Goal: Information Seeking & Learning: Learn about a topic

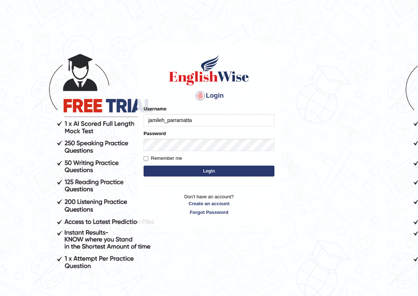
click at [211, 123] on input "jamileh_parramatta" at bounding box center [209, 120] width 131 height 12
type input "j"
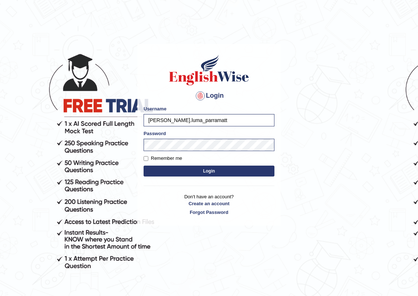
type input "joseph.luma_parramatta"
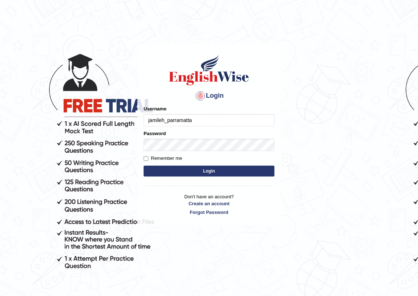
click at [198, 123] on input "jamileh_parramatta" at bounding box center [209, 120] width 131 height 12
type input "j"
type input "josephluma_parramatta"
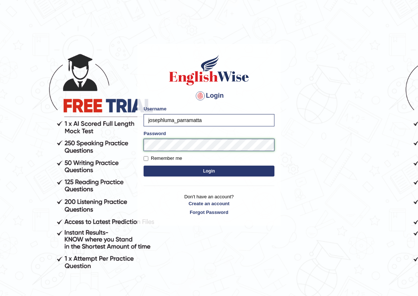
click at [144, 166] on button "Login" at bounding box center [209, 171] width 131 height 11
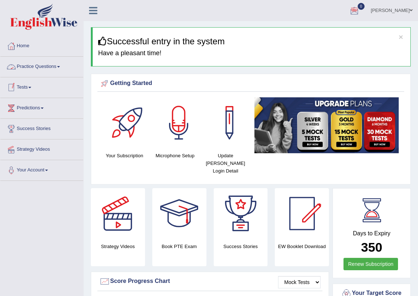
click at [28, 65] on link "Practice Questions" at bounding box center [41, 66] width 83 height 18
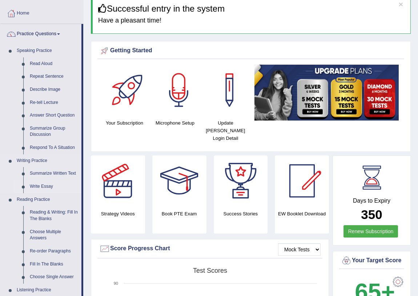
scroll to position [99, 0]
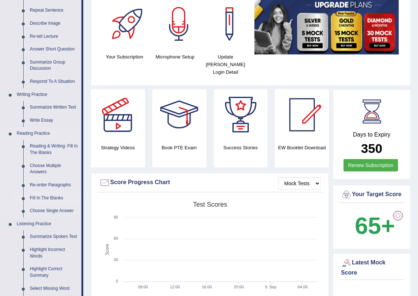
click at [48, 197] on link "Fill In The Blanks" at bounding box center [54, 198] width 55 height 13
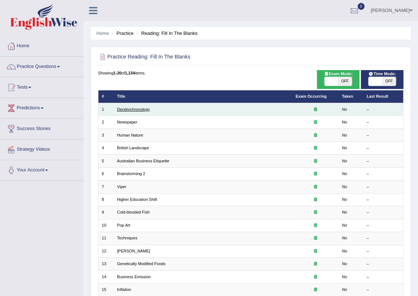
click at [129, 107] on link "Dendrochronology" at bounding box center [133, 109] width 33 height 4
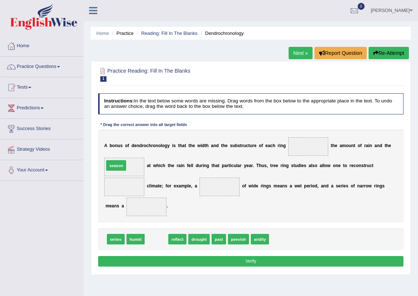
drag, startPoint x: 156, startPoint y: 240, endPoint x: 108, endPoint y: 153, distance: 98.9
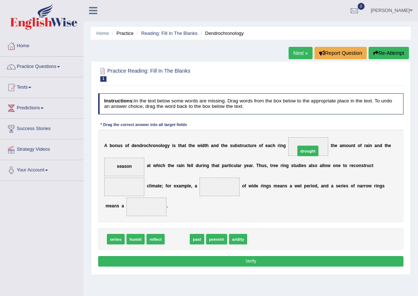
drag, startPoint x: 181, startPoint y: 238, endPoint x: 334, endPoint y: 134, distance: 185.5
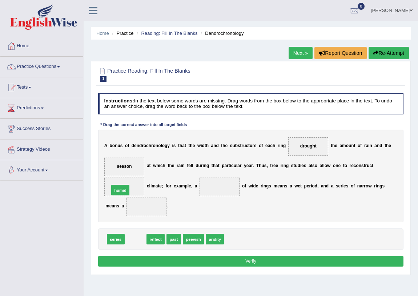
drag, startPoint x: 134, startPoint y: 235, endPoint x: 116, endPoint y: 178, distance: 60.0
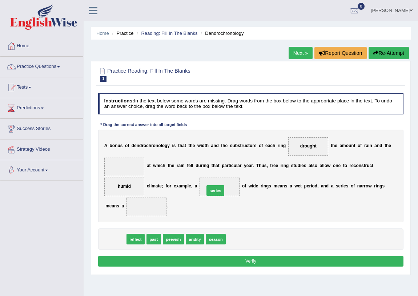
drag, startPoint x: 117, startPoint y: 240, endPoint x: 235, endPoint y: 182, distance: 130.6
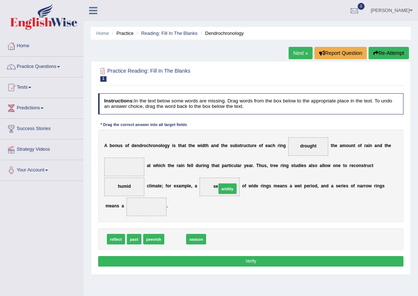
drag, startPoint x: 170, startPoint y: 240, endPoint x: 231, endPoint y: 181, distance: 85.3
drag, startPoint x: 213, startPoint y: 189, endPoint x: 134, endPoint y: 213, distance: 83.2
drag, startPoint x: 134, startPoint y: 238, endPoint x: 239, endPoint y: 184, distance: 118.0
drag, startPoint x: 181, startPoint y: 238, endPoint x: 114, endPoint y: 153, distance: 108.7
click at [253, 260] on button "Verify" at bounding box center [251, 261] width 306 height 11
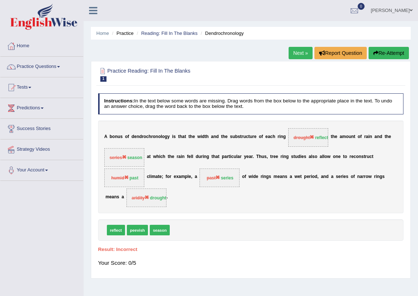
click at [296, 52] on link "Next »" at bounding box center [300, 53] width 24 height 12
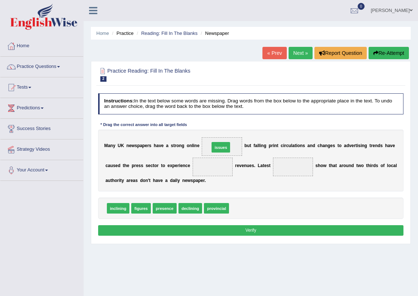
drag, startPoint x: 237, startPoint y: 209, endPoint x: 214, endPoint y: 137, distance: 75.5
drag, startPoint x: 141, startPoint y: 208, endPoint x: 222, endPoint y: 161, distance: 93.8
drag, startPoint x: 217, startPoint y: 209, endPoint x: 300, endPoint y: 163, distance: 95.1
drag, startPoint x: 166, startPoint y: 206, endPoint x: 227, endPoint y: 134, distance: 93.3
click at [230, 231] on button "Verify" at bounding box center [251, 230] width 306 height 11
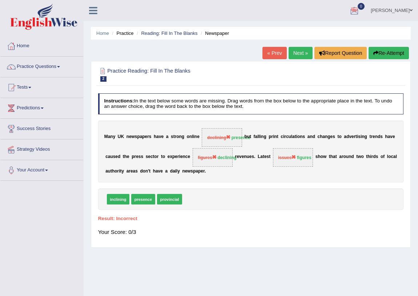
click at [301, 50] on link "Next »" at bounding box center [300, 53] width 24 height 12
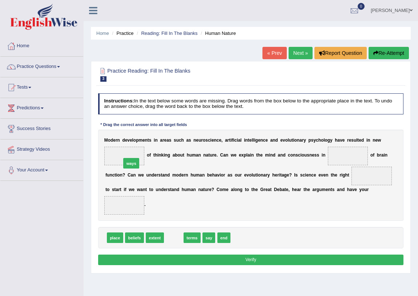
drag, startPoint x: 174, startPoint y: 236, endPoint x: 125, endPoint y: 148, distance: 101.2
drag, startPoint x: 171, startPoint y: 238, endPoint x: 382, endPoint y: 145, distance: 229.5
click at [382, 145] on div "Instructions: In the text below some words are missing. Drag words from the box…" at bounding box center [250, 180] width 308 height 180
drag, startPoint x: 173, startPoint y: 236, endPoint x: 367, endPoint y: 146, distance: 213.9
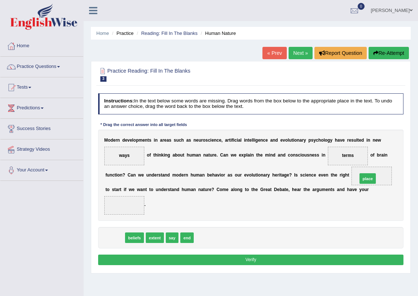
drag, startPoint x: 113, startPoint y: 237, endPoint x: 411, endPoint y: 165, distance: 305.7
click at [411, 166] on div "Home Practice Reading: Fill In The Blanks Human Nature « Prev Next » Report Que…" at bounding box center [251, 181] width 334 height 363
drag, startPoint x: 109, startPoint y: 236, endPoint x: 409, endPoint y: 161, distance: 308.9
click at [408, 162] on div "Practice Reading: Fill In The Blanks 3 Human Nature Instructions: In the text b…" at bounding box center [251, 167] width 320 height 213
drag, startPoint x: 112, startPoint y: 234, endPoint x: 422, endPoint y: 159, distance: 319.0
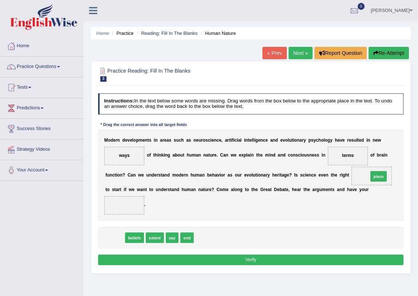
click at [417, 160] on html "Toggle navigation Home Practice Questions Speaking Practice Read Aloud Repeat S…" at bounding box center [209, 148] width 418 height 296
drag, startPoint x: 117, startPoint y: 234, endPoint x: 421, endPoint y: 162, distance: 312.8
click at [417, 162] on html "Toggle navigation Home Practice Questions Speaking Practice Read Aloud Repeat S…" at bounding box center [209, 148] width 418 height 296
drag, startPoint x: 131, startPoint y: 235, endPoint x: 412, endPoint y: 166, distance: 289.6
click at [412, 167] on div "Home Practice Reading: Fill In The Blanks Human Nature « Prev Next » Report Que…" at bounding box center [251, 181] width 334 height 363
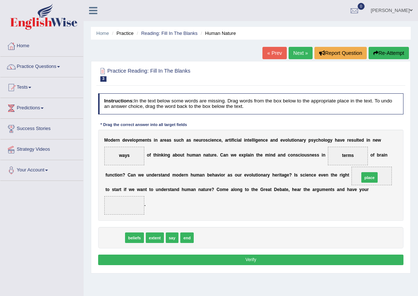
drag, startPoint x: 118, startPoint y: 235, endPoint x: 417, endPoint y: 164, distance: 307.7
click at [417, 164] on div "Home Practice Reading: Fill In The Blanks Human Nature « Prev Next » Report Que…" at bounding box center [251, 181] width 334 height 363
drag, startPoint x: 110, startPoint y: 238, endPoint x: 393, endPoint y: 174, distance: 290.6
drag, startPoint x: 370, startPoint y: 175, endPoint x: 91, endPoint y: 234, distance: 285.1
drag, startPoint x: 111, startPoint y: 235, endPoint x: 414, endPoint y: 159, distance: 312.8
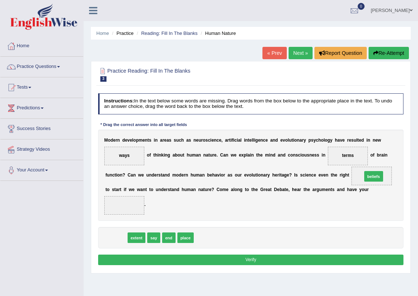
click at [414, 159] on div "Home Practice Reading: Fill In The Blanks Human Nature « Prev Next » Report Que…" at bounding box center [251, 181] width 334 height 363
drag, startPoint x: 112, startPoint y: 237, endPoint x: 391, endPoint y: 172, distance: 287.2
drag, startPoint x: 133, startPoint y: 235, endPoint x: 124, endPoint y: 197, distance: 40.0
click at [203, 258] on button "Verify" at bounding box center [251, 260] width 306 height 11
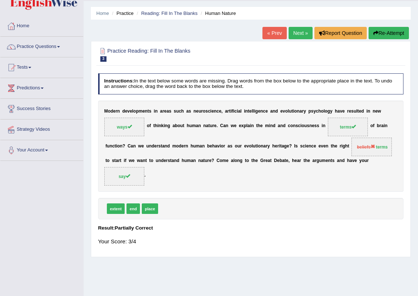
scroll to position [19, 0]
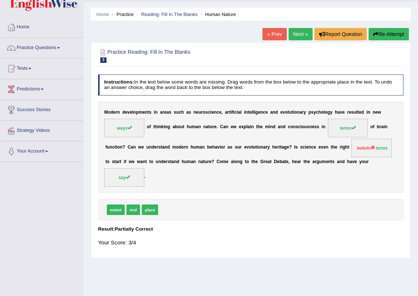
click at [298, 31] on link "Next »" at bounding box center [300, 34] width 24 height 12
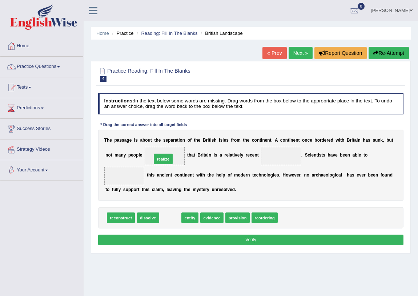
drag, startPoint x: 170, startPoint y: 217, endPoint x: 162, endPoint y: 148, distance: 69.5
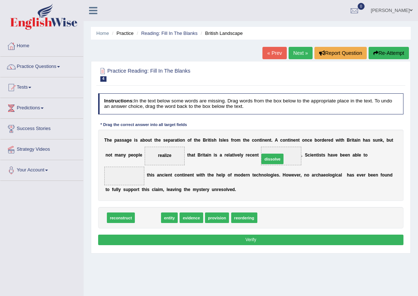
drag, startPoint x: 153, startPoint y: 217, endPoint x: 296, endPoint y: 150, distance: 158.6
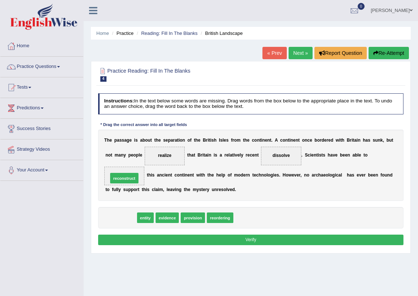
drag, startPoint x: 127, startPoint y: 218, endPoint x: 130, endPoint y: 170, distance: 47.3
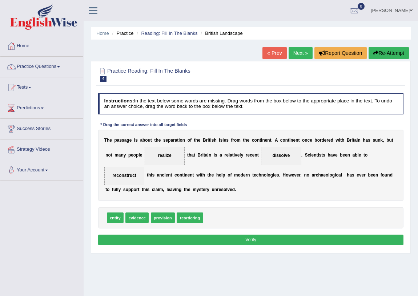
click at [243, 240] on button "Verify" at bounding box center [251, 240] width 306 height 11
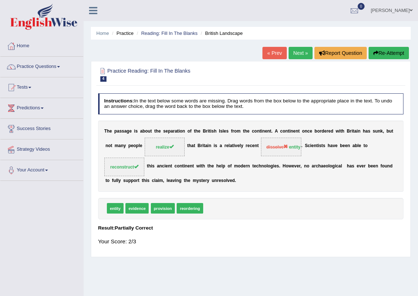
click at [298, 54] on link "Next »" at bounding box center [300, 53] width 24 height 12
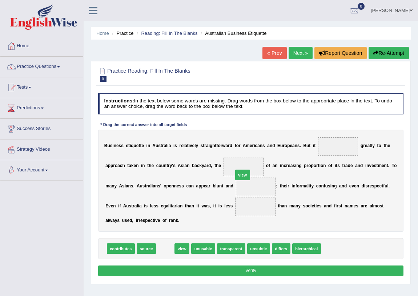
drag, startPoint x: 165, startPoint y: 246, endPoint x: 256, endPoint y: 160, distance: 125.4
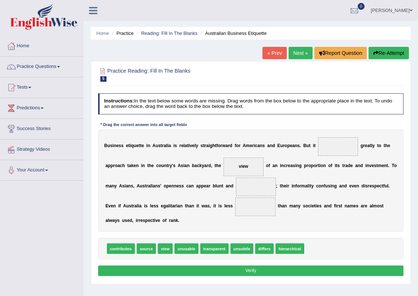
drag, startPoint x: 251, startPoint y: 167, endPoint x: 302, endPoint y: 149, distance: 54.1
click at [326, 149] on div "B u s i n e s s e t i q u e t t e i n A u s t r a l i a i s r e l a t i v e l y…" at bounding box center [251, 181] width 306 height 102
drag, startPoint x: 241, startPoint y: 166, endPoint x: 346, endPoint y: 147, distance: 106.8
drag, startPoint x: 147, startPoint y: 249, endPoint x: 261, endPoint y: 156, distance: 146.4
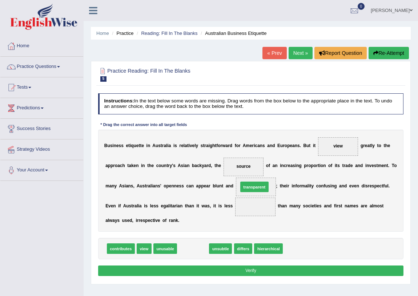
drag, startPoint x: 192, startPoint y: 247, endPoint x: 264, endPoint y: 174, distance: 102.3
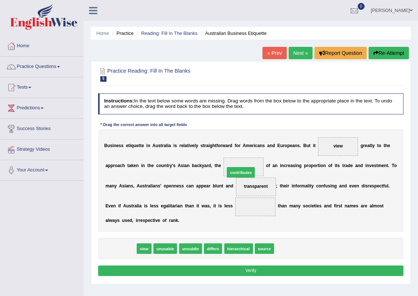
drag, startPoint x: 117, startPoint y: 246, endPoint x: 258, endPoint y: 156, distance: 167.4
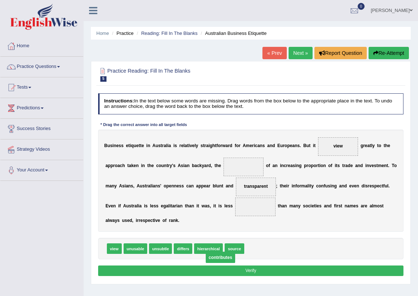
drag, startPoint x: 245, startPoint y: 167, endPoint x: 222, endPoint y: 271, distance: 107.1
click at [216, 274] on div "Instructions: In the text below some words are missing. Drag words from the box…" at bounding box center [250, 185] width 308 height 191
drag, startPoint x: 236, startPoint y: 246, endPoint x: 246, endPoint y: 153, distance: 93.6
drag, startPoint x: 235, startPoint y: 247, endPoint x: 258, endPoint y: 197, distance: 55.3
drag, startPoint x: 233, startPoint y: 247, endPoint x: 253, endPoint y: 176, distance: 74.3
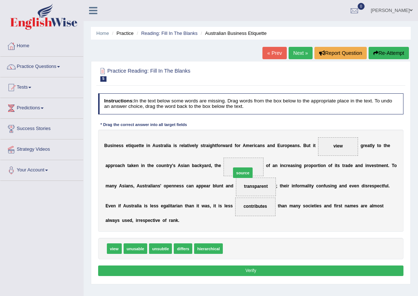
drag, startPoint x: 234, startPoint y: 246, endPoint x: 244, endPoint y: 157, distance: 89.6
click at [242, 271] on button "Verify" at bounding box center [251, 271] width 306 height 11
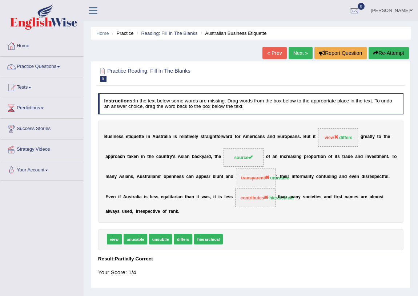
click at [300, 49] on link "Next »" at bounding box center [300, 53] width 24 height 12
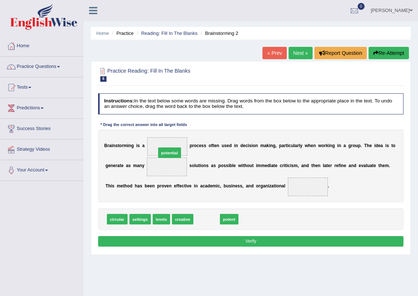
drag, startPoint x: 200, startPoint y: 218, endPoint x: 157, endPoint y: 140, distance: 89.5
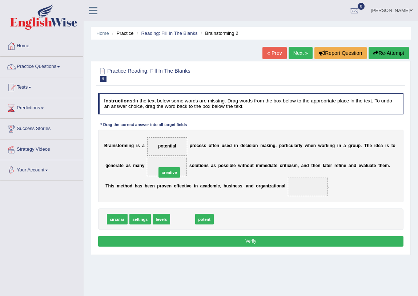
drag, startPoint x: 185, startPoint y: 217, endPoint x: 169, endPoint y: 162, distance: 57.0
drag, startPoint x: 204, startPoint y: 219, endPoint x: 161, endPoint y: 140, distance: 90.6
click at [28, 67] on link "Practice Questions" at bounding box center [41, 66] width 83 height 18
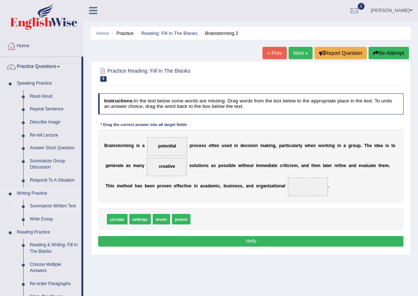
click at [51, 204] on link "Summarize Written Text" at bounding box center [54, 206] width 55 height 13
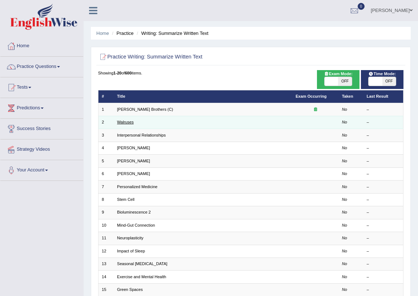
click at [125, 121] on link "Walruses" at bounding box center [125, 122] width 17 height 4
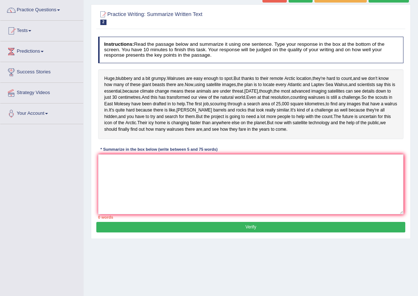
scroll to position [19, 0]
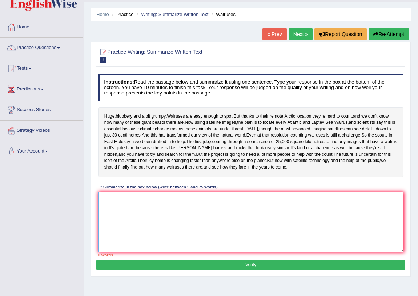
click at [130, 237] on textarea at bounding box center [251, 222] width 306 height 60
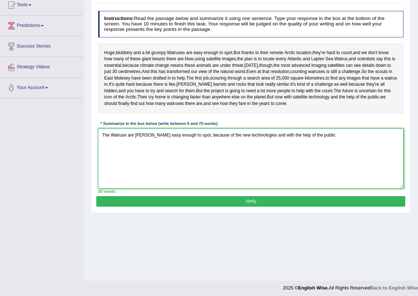
scroll to position [85, 0]
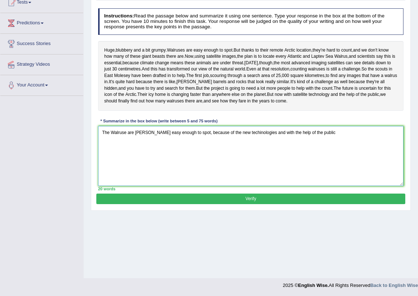
click at [142, 159] on textarea "The Walruse are noe easy enough to spot, because of the new techinologies and w…" at bounding box center [251, 156] width 306 height 60
click at [309, 160] on textarea "The Walruse are now easy enough to spot, because of the new techinologies and w…" at bounding box center [251, 156] width 306 height 60
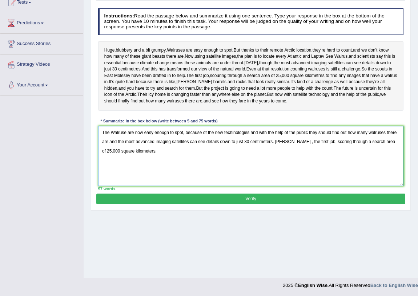
click at [308, 159] on textarea "The Walruse are now easy enough to spot, because of the new techinologies and w…" at bounding box center [251, 156] width 306 height 60
click at [141, 176] on textarea "The Walruse are now easy enough to spot, because of the new techinologies and w…" at bounding box center [251, 156] width 306 height 60
type textarea "The Walruse are now easy enough to spot, because of the new techinologies and w…"
click at [217, 204] on button "Verify" at bounding box center [250, 199] width 308 height 11
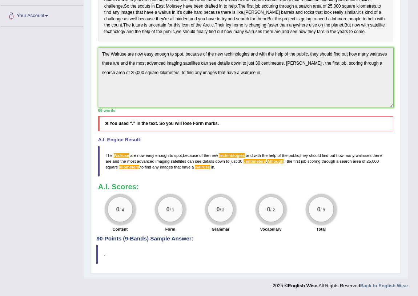
scroll to position [186, 0]
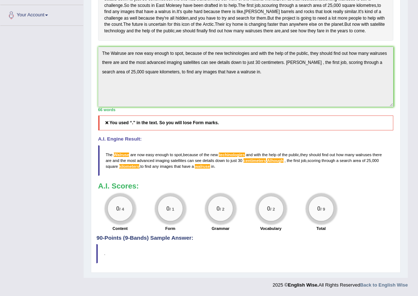
click at [137, 237] on h4 "90-Points (9-Bands) Sample Answer:" at bounding box center [245, 87] width 298 height 307
click at [163, 235] on div "Instructions: Read the passage below and summarize it using one sentence. Type …" at bounding box center [245, 85] width 298 height 300
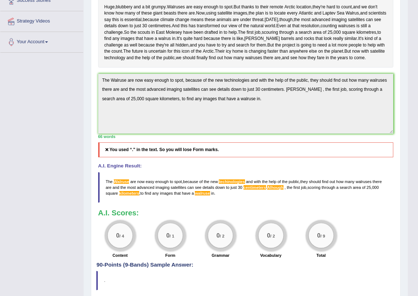
scroll to position [21, 0]
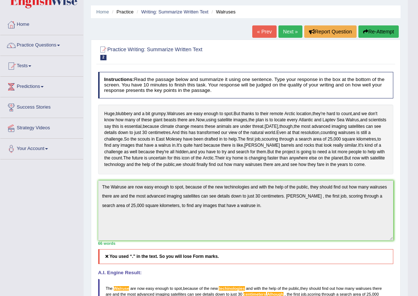
click at [284, 30] on link "Next »" at bounding box center [290, 31] width 24 height 12
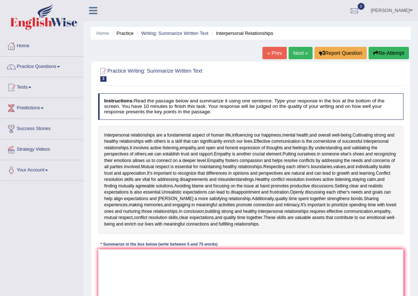
click at [296, 51] on link "Next »" at bounding box center [300, 53] width 24 height 12
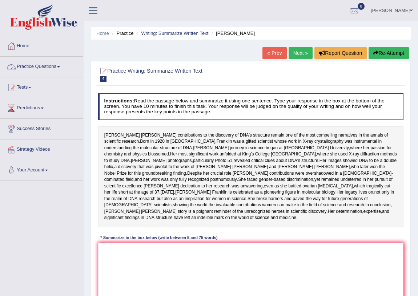
click at [41, 65] on link "Practice Questions" at bounding box center [41, 66] width 83 height 18
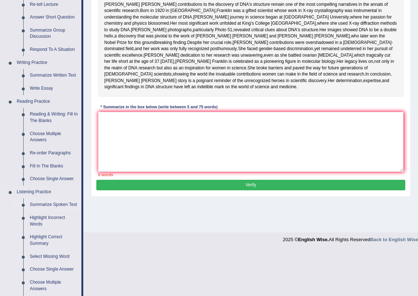
scroll to position [132, 0]
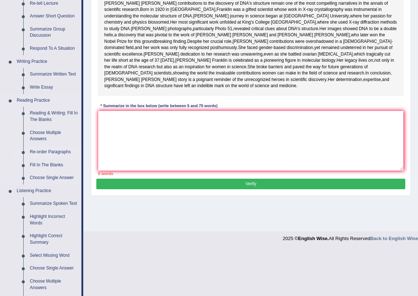
click at [46, 150] on link "Re-order Paragraphs" at bounding box center [54, 152] width 55 height 13
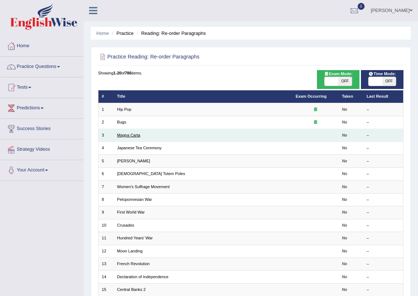
click at [127, 134] on link "Magna Carta" at bounding box center [128, 135] width 23 height 4
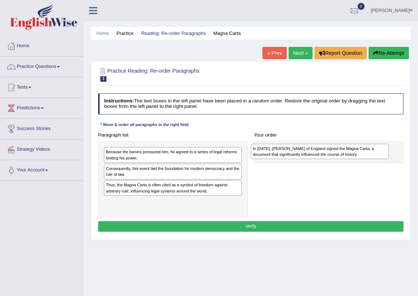
drag, startPoint x: 148, startPoint y: 172, endPoint x: 322, endPoint y: 154, distance: 175.3
click at [322, 154] on div "In [DATE], [PERSON_NAME] of England signed the Magna Carta, a document that sig…" at bounding box center [320, 152] width 138 height 16
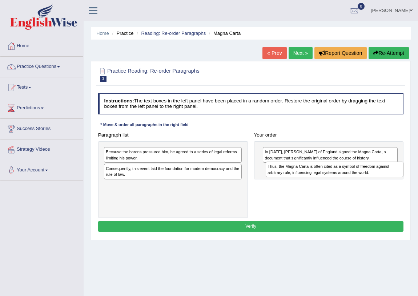
drag, startPoint x: 187, startPoint y: 181, endPoint x: 341, endPoint y: 178, distance: 153.4
click at [341, 178] on div "Paragraph list Because the barons pressured him, he agreed to a series of legal…" at bounding box center [251, 174] width 312 height 88
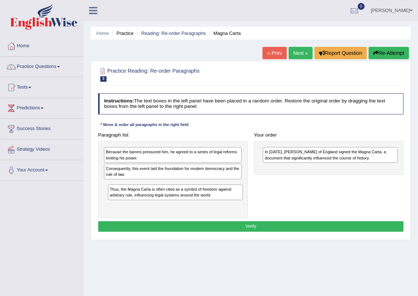
drag, startPoint x: 300, startPoint y: 173, endPoint x: 120, endPoint y: 204, distance: 182.8
click at [120, 204] on div "Paragraph list Because the barons pressured him, he agreed to a series of legal…" at bounding box center [251, 174] width 312 height 88
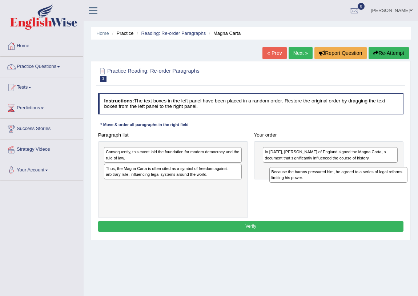
drag, startPoint x: 162, startPoint y: 158, endPoint x: 352, endPoint y: 181, distance: 191.4
click at [354, 182] on div "Paragraph list Because the barons pressured him, he agreed to a series of legal…" at bounding box center [251, 174] width 312 height 88
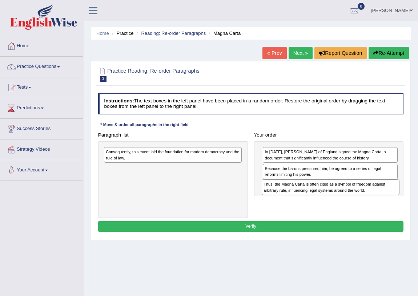
drag, startPoint x: 195, startPoint y: 175, endPoint x: 382, endPoint y: 199, distance: 188.7
click at [382, 199] on div "Paragraph list Consequently, this event laid the foundation for modern democrac…" at bounding box center [251, 174] width 312 height 88
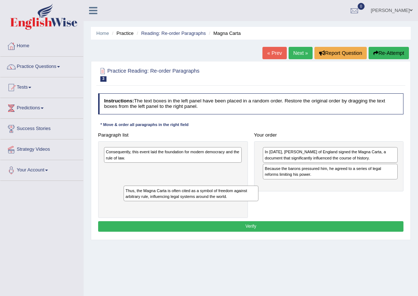
drag, startPoint x: 295, startPoint y: 191, endPoint x: 119, endPoint y: 207, distance: 176.2
click at [119, 207] on div "Paragraph list Consequently, this event laid the foundation for modern democrac…" at bounding box center [251, 174] width 312 height 88
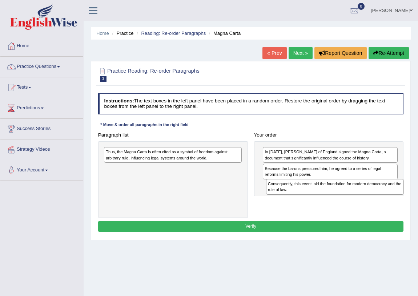
drag, startPoint x: 153, startPoint y: 156, endPoint x: 345, endPoint y: 197, distance: 196.5
click at [345, 197] on div "Paragraph list Consequently, this event laid the foundation for modern democrac…" at bounding box center [251, 174] width 312 height 88
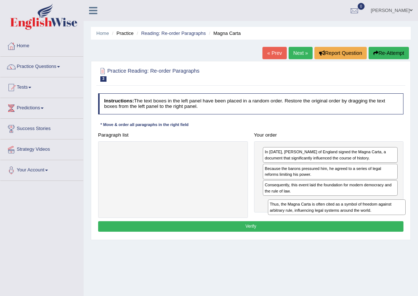
drag, startPoint x: 179, startPoint y: 153, endPoint x: 374, endPoint y: 218, distance: 204.9
click at [374, 218] on div "Paragraph list Thus, the Magna Carta is often cited as a symbol of freedom agai…" at bounding box center [251, 174] width 312 height 88
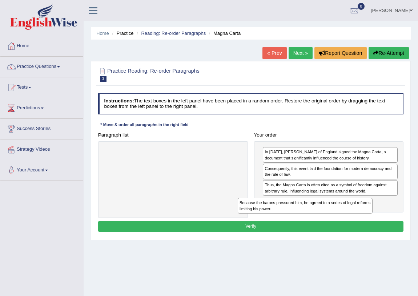
drag, startPoint x: 318, startPoint y: 172, endPoint x: 289, endPoint y: 200, distance: 40.3
click at [288, 205] on div "In 1215, King John of England signed the Magna Carta, a document that significa…" at bounding box center [329, 177] width 150 height 72
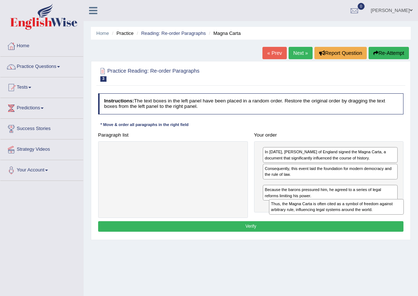
drag, startPoint x: 306, startPoint y: 187, endPoint x: 315, endPoint y: 218, distance: 32.6
click at [315, 218] on div "Instructions: The text boxes in the left panel have been placed in a random ord…" at bounding box center [250, 163] width 308 height 146
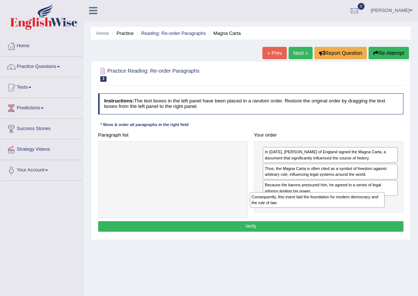
drag, startPoint x: 344, startPoint y: 172, endPoint x: 330, endPoint y: 212, distance: 41.8
click at [330, 212] on div "In 1215, King John of England signed the Magna Carta, a document that significa…" at bounding box center [329, 177] width 150 height 72
drag, startPoint x: 338, startPoint y: 189, endPoint x: 342, endPoint y: 214, distance: 25.8
click at [342, 214] on div "Paragraph list Correct order In 1215, King John of England signed the Magna Car…" at bounding box center [251, 174] width 312 height 88
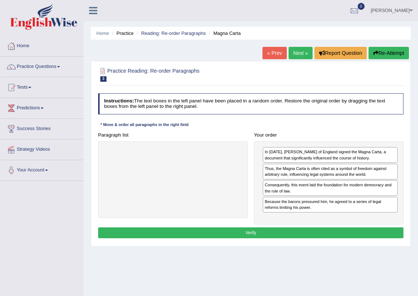
click at [250, 234] on button "Verify" at bounding box center [251, 232] width 306 height 11
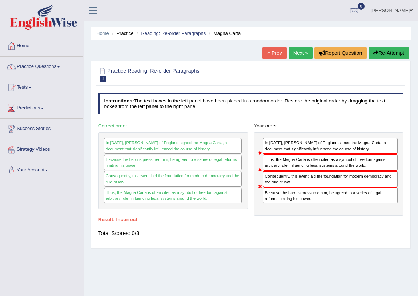
click at [292, 49] on link "Next »" at bounding box center [300, 53] width 24 height 12
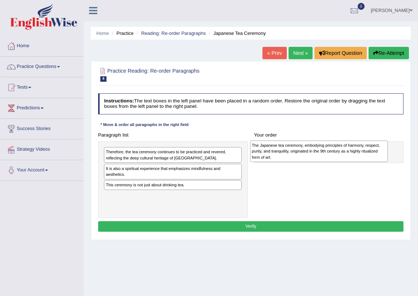
drag, startPoint x: 221, startPoint y: 167, endPoint x: 350, endPoint y: 157, distance: 129.4
click at [350, 157] on div "The Japanese tea ceremony, embodying principles of harmony, respect, purity, an…" at bounding box center [319, 151] width 138 height 21
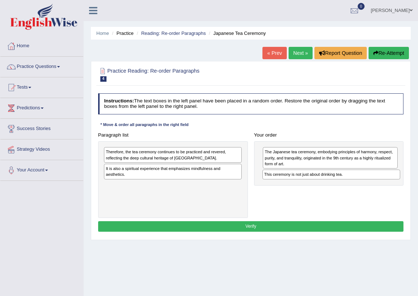
drag, startPoint x: 164, startPoint y: 189, endPoint x: 352, endPoint y: 185, distance: 187.9
click at [352, 185] on div "Paragraph list Therefore, the tea ceremony continues to be practiced and revere…" at bounding box center [251, 174] width 312 height 88
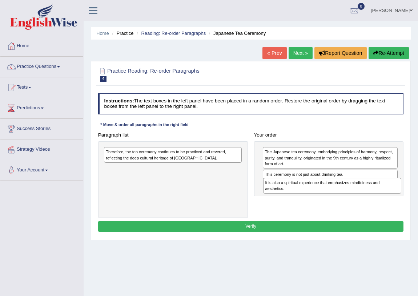
drag, startPoint x: 156, startPoint y: 173, endPoint x: 345, endPoint y: 196, distance: 190.3
click at [345, 196] on div "Paragraph list Therefore, the tea ceremony continues to be practiced and revere…" at bounding box center [251, 174] width 312 height 88
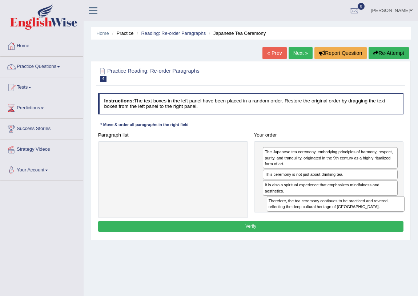
drag, startPoint x: 159, startPoint y: 156, endPoint x: 352, endPoint y: 217, distance: 202.2
click at [352, 217] on div "Paragraph list Therefore, the tea ceremony continues to be practiced and revere…" at bounding box center [251, 174] width 312 height 88
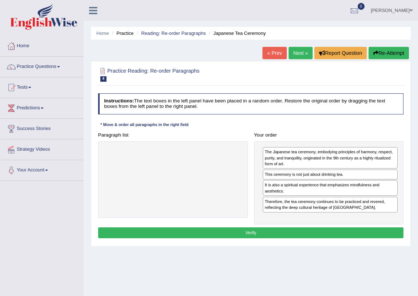
click at [250, 234] on button "Verify" at bounding box center [251, 232] width 306 height 11
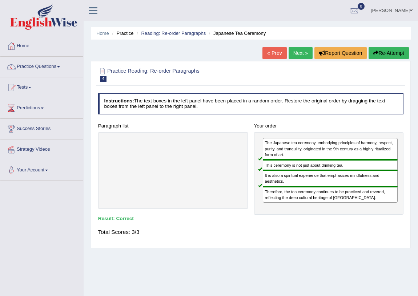
click at [296, 50] on link "Next »" at bounding box center [300, 53] width 24 height 12
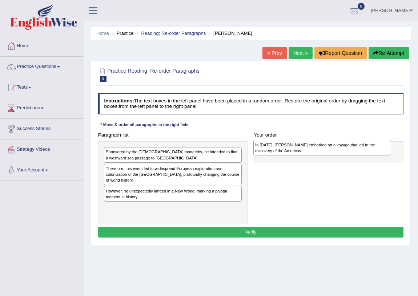
drag, startPoint x: 137, startPoint y: 215, endPoint x: 314, endPoint y: 154, distance: 187.4
click at [314, 154] on div "In [DATE], [PERSON_NAME] embarked on a voyage that led to the discovery of the …" at bounding box center [322, 148] width 138 height 16
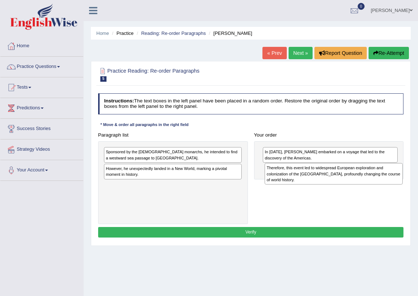
drag, startPoint x: 235, startPoint y: 172, endPoint x: 351, endPoint y: 181, distance: 116.3
click at [351, 181] on div "Therefore, this event led to widespread European exploration and colonization o…" at bounding box center [334, 173] width 138 height 21
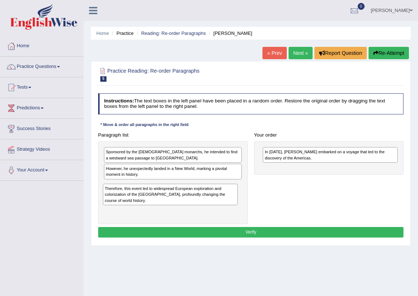
drag, startPoint x: 304, startPoint y: 176, endPoint x: 118, endPoint y: 206, distance: 188.4
click at [118, 206] on div "Paragraph list Sponsored by the Spanish monarchs, he intended to find a westwar…" at bounding box center [251, 177] width 312 height 94
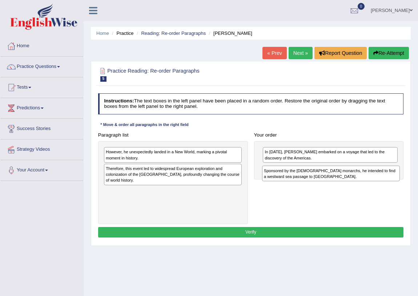
drag, startPoint x: 139, startPoint y: 152, endPoint x: 327, endPoint y: 177, distance: 189.2
click at [327, 177] on div "Sponsored by the Spanish monarchs, he intended to find a westward sea passage t…" at bounding box center [331, 174] width 138 height 16
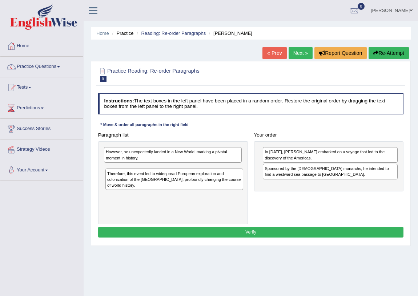
drag, startPoint x: 159, startPoint y: 177, endPoint x: 162, endPoint y: 189, distance: 12.4
click at [162, 189] on div "Therefore, this event led to widespread European exploration and colonization o…" at bounding box center [174, 179] width 138 height 21
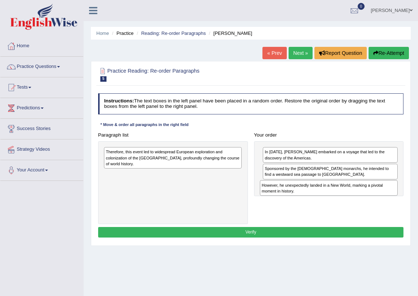
drag, startPoint x: 153, startPoint y: 158, endPoint x: 338, endPoint y: 200, distance: 189.7
click at [338, 200] on div "Paragraph list However, he unexpectedly landed in a New World, marking a pivota…" at bounding box center [251, 177] width 312 height 94
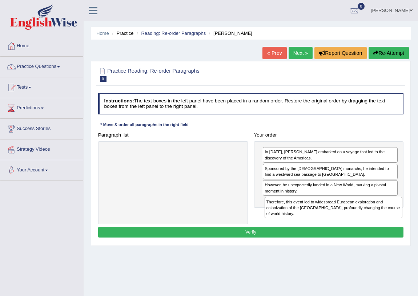
drag, startPoint x: 169, startPoint y: 163, endPoint x: 359, endPoint y: 225, distance: 200.2
click at [359, 225] on div "Instructions: The text boxes in the left panel have been placed in a random ord…" at bounding box center [250, 166] width 308 height 152
drag, startPoint x: 150, startPoint y: 159, endPoint x: 338, endPoint y: 214, distance: 195.8
click at [338, 214] on div "Therefore, this event led to widespread European exploration and colonization o…" at bounding box center [332, 204] width 138 height 21
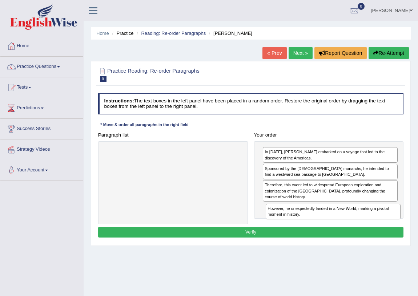
drag, startPoint x: 314, startPoint y: 193, endPoint x: 314, endPoint y: 227, distance: 34.9
click at [314, 227] on div "Instructions: The text boxes in the left panel have been placed in a random ord…" at bounding box center [250, 166] width 308 height 152
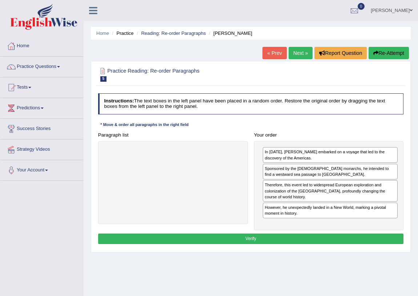
click at [272, 237] on button "Verify" at bounding box center [251, 239] width 306 height 11
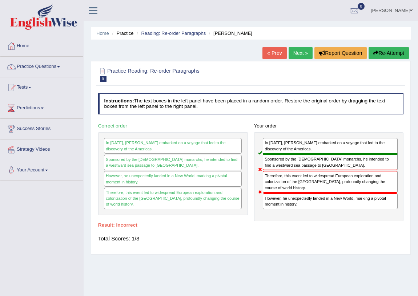
click at [295, 51] on link "Next »" at bounding box center [300, 53] width 24 height 12
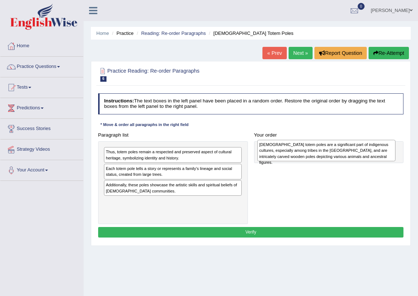
drag, startPoint x: 148, startPoint y: 160, endPoint x: 330, endPoint y: 155, distance: 182.1
click at [330, 155] on div "[DEMOGRAPHIC_DATA] totem poles are a significant part of indigenous cultures, e…" at bounding box center [326, 150] width 138 height 21
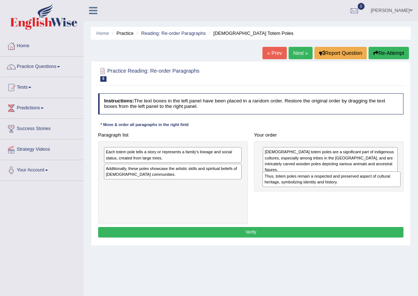
drag, startPoint x: 194, startPoint y: 156, endPoint x: 383, endPoint y: 188, distance: 190.8
click at [383, 188] on div "Paragraph list Thus, totem poles remain a respected and preserved aspect of cul…" at bounding box center [251, 177] width 312 height 94
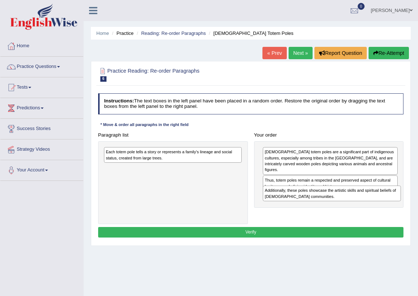
drag, startPoint x: 172, startPoint y: 176, endPoint x: 361, endPoint y: 207, distance: 191.6
click at [361, 207] on div "Paragraph list Each totem pole tells a story or represents a family's lineage a…" at bounding box center [251, 177] width 312 height 94
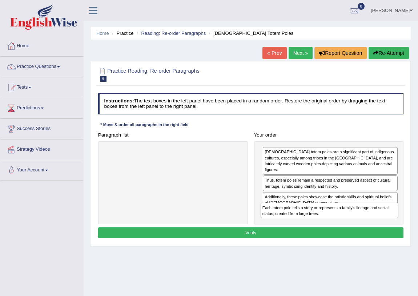
drag, startPoint x: 178, startPoint y: 156, endPoint x: 363, endPoint y: 225, distance: 198.0
click at [363, 225] on div "Instructions: The text boxes in the left panel have been placed in a random ord…" at bounding box center [250, 166] width 308 height 153
drag, startPoint x: 327, startPoint y: 194, endPoint x: 330, endPoint y: 225, distance: 31.0
click at [330, 225] on div "Instructions: The text boxes in the left panel have been placed in a random ord…" at bounding box center [250, 166] width 308 height 153
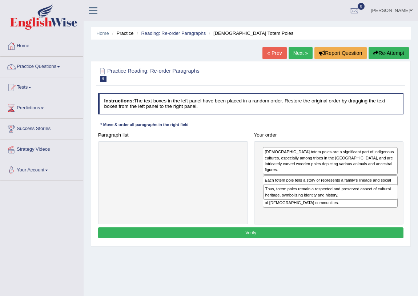
drag, startPoint x: 316, startPoint y: 177, endPoint x: 314, endPoint y: 199, distance: 22.6
click at [314, 199] on div "Native American totem poles are a significant part of indigenous cultures, espe…" at bounding box center [329, 182] width 150 height 83
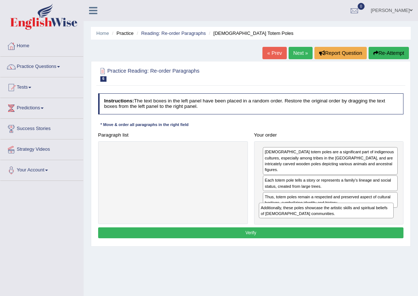
drag, startPoint x: 316, startPoint y: 193, endPoint x: 313, endPoint y: 223, distance: 30.3
click at [314, 223] on div "Paragraph list Correct order Native American totem poles are a significant part…" at bounding box center [251, 177] width 312 height 95
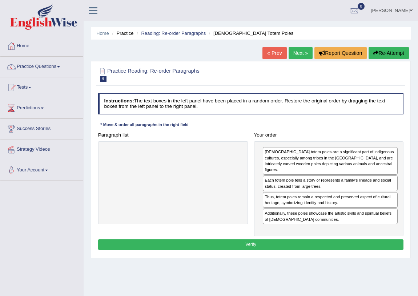
click at [289, 239] on button "Verify" at bounding box center [251, 244] width 306 height 11
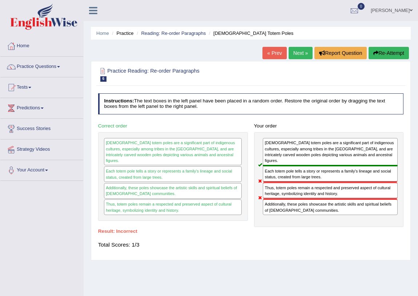
click at [299, 52] on link "Next »" at bounding box center [300, 53] width 24 height 12
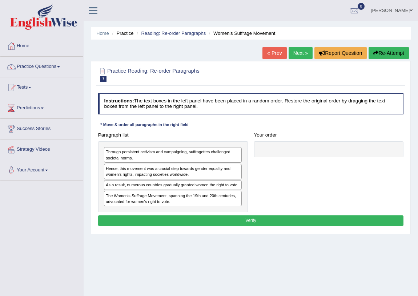
click at [299, 52] on link "Next »" at bounding box center [300, 53] width 24 height 12
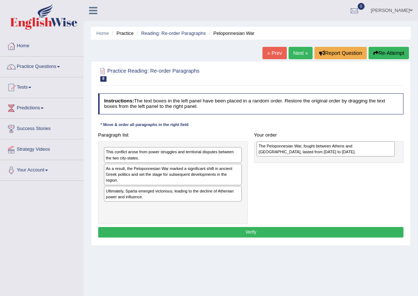
drag, startPoint x: 169, startPoint y: 213, endPoint x: 340, endPoint y: 155, distance: 181.0
click at [340, 155] on div "The Peloponnesian War, fought between Athens and [GEOGRAPHIC_DATA], lasted from…" at bounding box center [326, 149] width 138 height 16
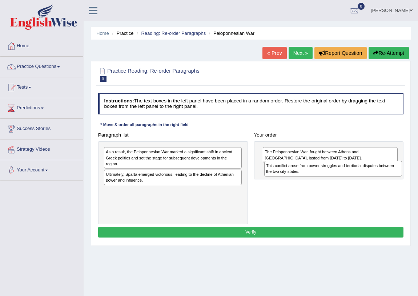
drag, startPoint x: 213, startPoint y: 157, endPoint x: 403, endPoint y: 176, distance: 191.0
click at [403, 176] on div "Paragraph list This conflict arose from power struggles and territorial dispute…" at bounding box center [251, 177] width 312 height 94
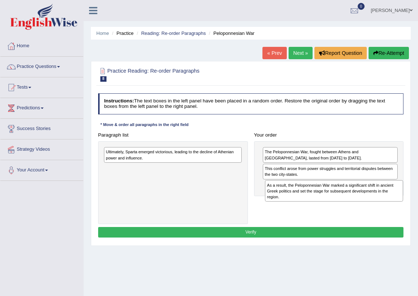
drag, startPoint x: 136, startPoint y: 153, endPoint x: 326, endPoint y: 196, distance: 194.8
click at [326, 196] on div "As a result, the Peloponnesian War marked a significant shift in ancient Greek …" at bounding box center [334, 190] width 138 height 21
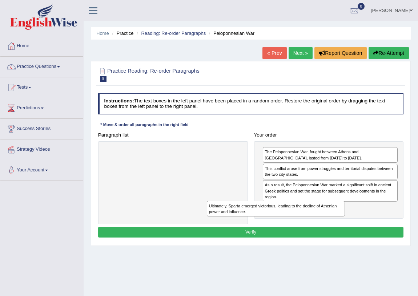
drag, startPoint x: 183, startPoint y: 157, endPoint x: 298, endPoint y: 222, distance: 131.9
click at [302, 222] on div "Paragraph list Ultimately, Sparta emerged victorious, leading to the decline of…" at bounding box center [251, 177] width 312 height 94
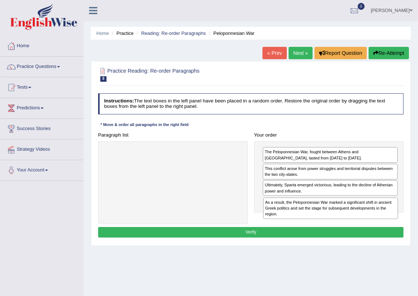
drag, startPoint x: 298, startPoint y: 192, endPoint x: 300, endPoint y: 222, distance: 29.5
click at [300, 222] on div "Paragraph list Correct order The Peloponnesian War, fought between Athens and S…" at bounding box center [251, 177] width 312 height 94
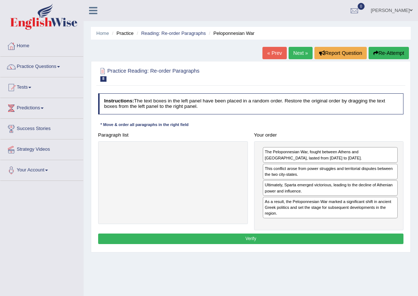
click at [246, 238] on button "Verify" at bounding box center [251, 239] width 306 height 11
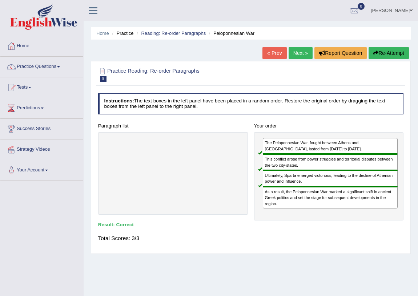
click at [296, 52] on link "Next »" at bounding box center [300, 53] width 24 height 12
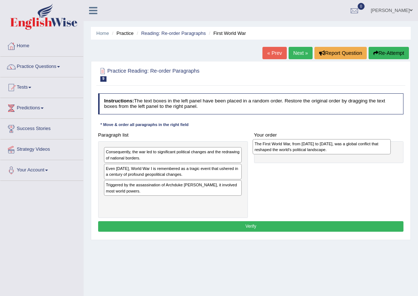
drag, startPoint x: 166, startPoint y: 207, endPoint x: 321, endPoint y: 152, distance: 163.9
click at [321, 152] on div "The First World War, from [DATE] to [DATE], was a global conflict that reshaped…" at bounding box center [322, 147] width 138 height 16
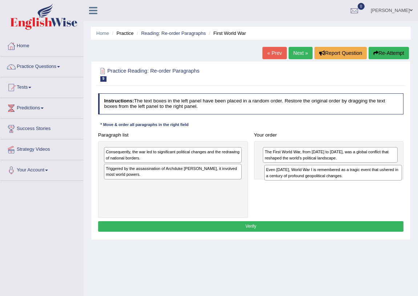
drag, startPoint x: 217, startPoint y: 185, endPoint x: 346, endPoint y: 185, distance: 128.6
click at [346, 185] on div "Paragraph list Consequently, the war led to significant political changes and t…" at bounding box center [251, 174] width 312 height 88
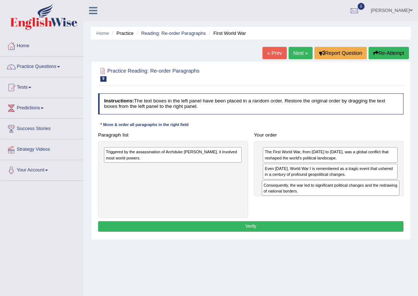
drag, startPoint x: 184, startPoint y: 157, endPoint x: 371, endPoint y: 199, distance: 191.8
click at [371, 199] on div "Paragraph list Consequently, the war led to significant political changes and t…" at bounding box center [251, 174] width 312 height 88
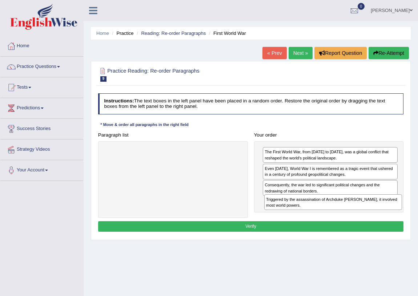
drag, startPoint x: 197, startPoint y: 159, endPoint x: 387, endPoint y: 218, distance: 198.9
click at [387, 218] on div "Paragraph list Triggered by the assassination of Archduke [PERSON_NAME], it inv…" at bounding box center [251, 174] width 312 height 88
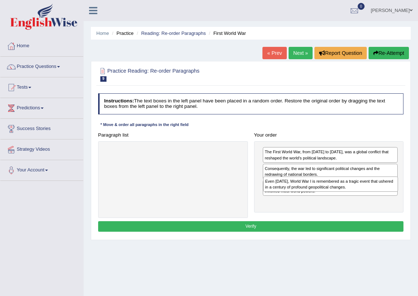
drag, startPoint x: 306, startPoint y: 174, endPoint x: 307, endPoint y: 194, distance: 20.1
click at [308, 194] on div "The First World War, from [DATE] to [DATE], was a global conflict that reshaped…" at bounding box center [329, 177] width 150 height 72
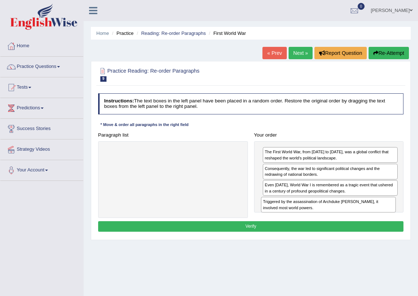
drag, startPoint x: 307, startPoint y: 190, endPoint x: 307, endPoint y: 218, distance: 28.7
click at [307, 218] on div "Instructions: The text boxes in the left panel have been placed in a random ord…" at bounding box center [250, 163] width 308 height 146
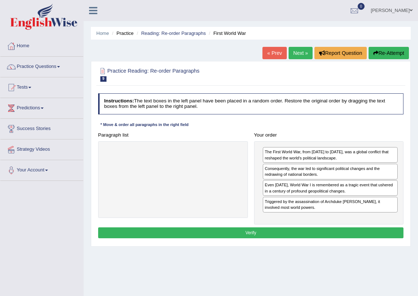
click at [266, 230] on button "Verify" at bounding box center [251, 232] width 306 height 11
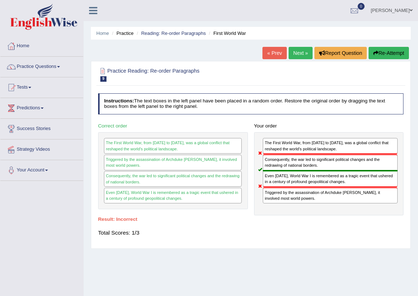
click at [302, 52] on link "Next »" at bounding box center [300, 53] width 24 height 12
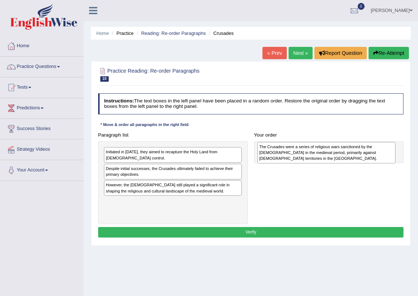
drag, startPoint x: 188, startPoint y: 196, endPoint x: 370, endPoint y: 160, distance: 185.6
click at [370, 160] on div "The Crusades were a series of religious wars sanctioned by the Latin Church in …" at bounding box center [326, 152] width 138 height 21
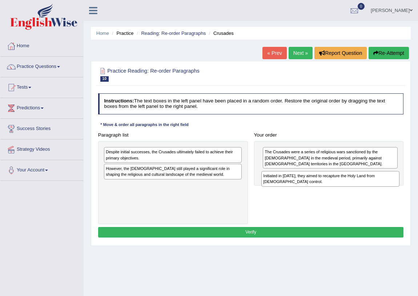
drag, startPoint x: 144, startPoint y: 154, endPoint x: 331, endPoint y: 185, distance: 189.4
click at [331, 185] on div "Initiated in 1095, they aimed to recapture the Holy Land from Muslim control." at bounding box center [330, 179] width 138 height 16
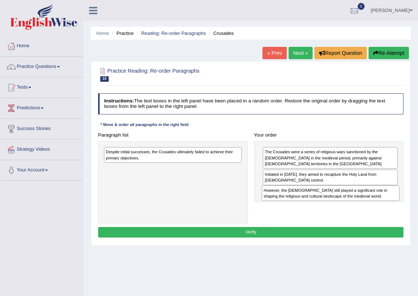
drag, startPoint x: 177, startPoint y: 174, endPoint x: 364, endPoint y: 205, distance: 189.8
click at [364, 205] on div "Paragraph list Despite initial successes, the Crusades ultimately failed to ach…" at bounding box center [251, 177] width 312 height 94
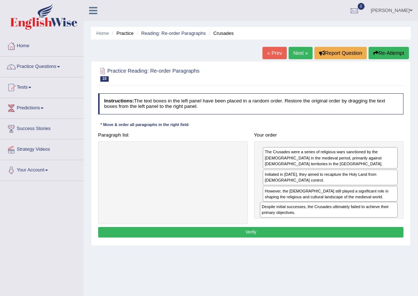
drag, startPoint x: 187, startPoint y: 154, endPoint x: 372, endPoint y: 222, distance: 196.9
click at [372, 222] on div "Paragraph list Despite initial successes, the Crusades ultimately failed to ach…" at bounding box center [251, 177] width 312 height 94
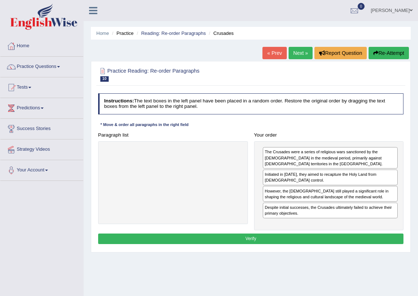
click at [255, 241] on button "Verify" at bounding box center [251, 239] width 306 height 11
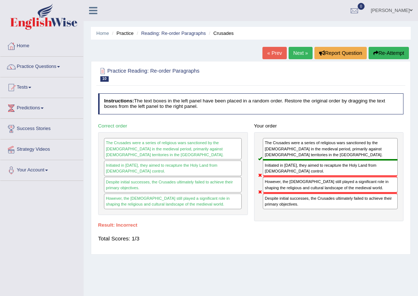
click at [298, 52] on link "Next »" at bounding box center [300, 53] width 24 height 12
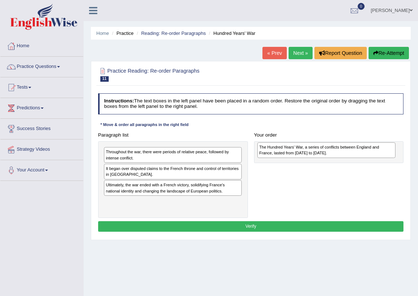
drag, startPoint x: 181, startPoint y: 207, endPoint x: 363, endPoint y: 156, distance: 189.3
click at [363, 156] on div "The Hundred Years' War, a series of conflicts between England and France, laste…" at bounding box center [326, 150] width 138 height 16
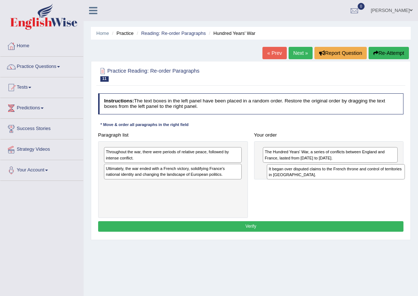
drag, startPoint x: 148, startPoint y: 172, endPoint x: 338, endPoint y: 179, distance: 189.4
click at [340, 179] on div "It began over disputed claims to the French throne and control of territories i…" at bounding box center [336, 172] width 138 height 16
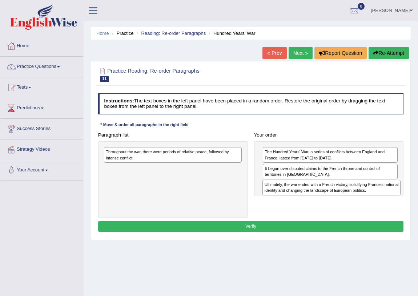
drag, startPoint x: 156, startPoint y: 173, endPoint x: 343, endPoint y: 198, distance: 189.5
click at [343, 198] on div "Paragraph list Throughout the war, there were periods of relative peace, follow…" at bounding box center [251, 174] width 312 height 88
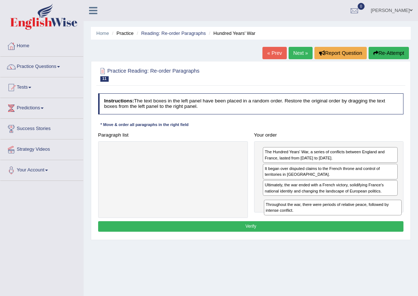
drag, startPoint x: 163, startPoint y: 155, endPoint x: 354, endPoint y: 219, distance: 200.7
click at [354, 219] on div "Instructions: The text boxes in the left panel have been placed in a random ord…" at bounding box center [250, 163] width 308 height 146
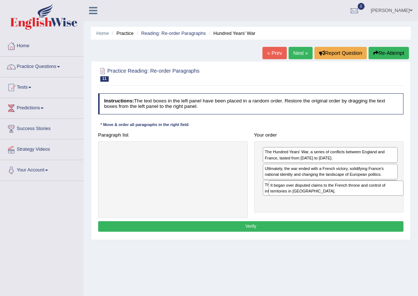
drag, startPoint x: 316, startPoint y: 171, endPoint x: 325, endPoint y: 197, distance: 27.2
click at [325, 197] on div "The Hundred Years' War, a series of conflicts between England and France, laste…" at bounding box center [329, 177] width 150 height 72
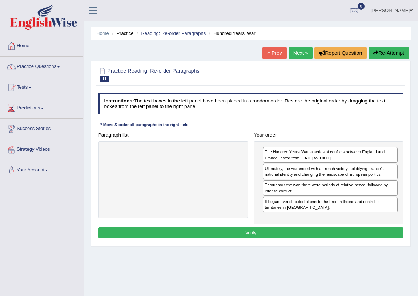
click at [247, 231] on button "Verify" at bounding box center [251, 232] width 306 height 11
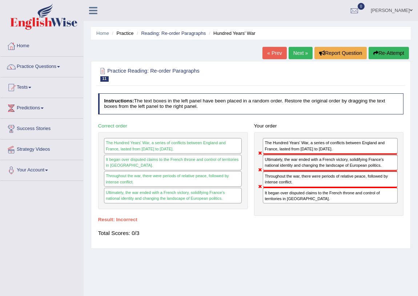
click at [294, 54] on link "Next »" at bounding box center [300, 53] width 24 height 12
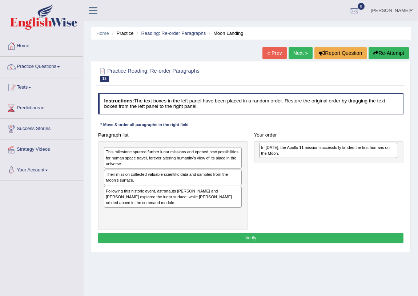
drag, startPoint x: 148, startPoint y: 198, endPoint x: 332, endPoint y: 157, distance: 188.7
click at [332, 157] on div "In 1969, the Apollo 11 mission successfully landed the first humans on the Moon." at bounding box center [328, 151] width 138 height 16
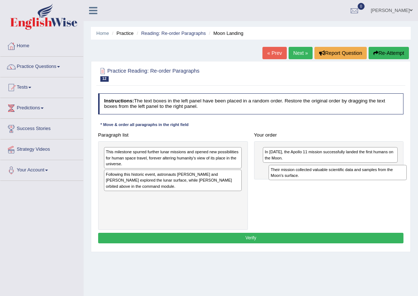
drag, startPoint x: 149, startPoint y: 178, endPoint x: 344, endPoint y: 180, distance: 195.1
click at [344, 180] on div "Their mission collected valuable scientific data and samples from the Moon's su…" at bounding box center [338, 173] width 138 height 16
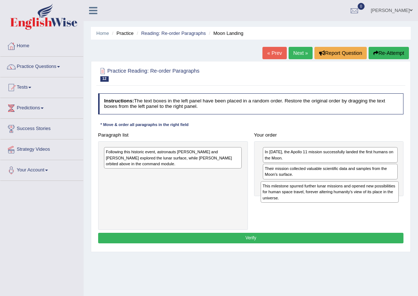
drag, startPoint x: 155, startPoint y: 154, endPoint x: 341, endPoint y: 198, distance: 191.0
click at [341, 198] on div "This milestone spurred further lunar missions and opened new possibilities for …" at bounding box center [330, 191] width 138 height 21
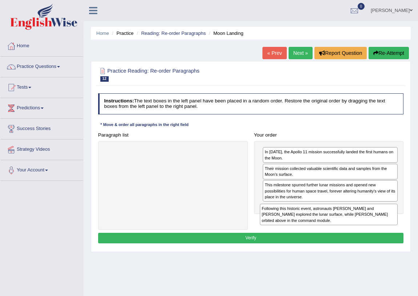
drag, startPoint x: 184, startPoint y: 157, endPoint x: 369, endPoint y: 227, distance: 197.7
click at [369, 227] on div "Paragraph list Following this historic event, astronauts Neil Armstrong and Buz…" at bounding box center [251, 180] width 312 height 100
drag, startPoint x: 206, startPoint y: 161, endPoint x: 397, endPoint y: 229, distance: 202.8
click at [397, 229] on div "Paragraph list Following this historic event, astronauts Neil Armstrong and Buz…" at bounding box center [251, 180] width 312 height 100
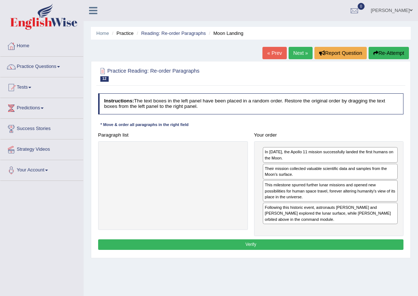
click at [249, 243] on button "Verify" at bounding box center [251, 244] width 306 height 11
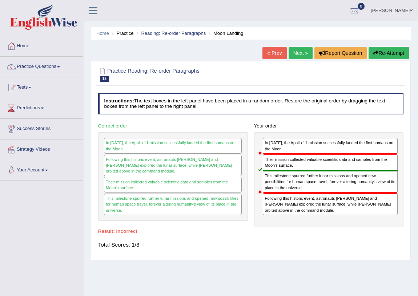
click at [299, 52] on link "Next »" at bounding box center [300, 53] width 24 height 12
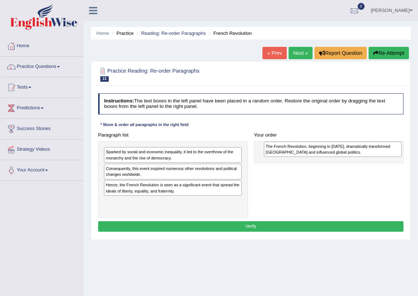
drag, startPoint x: 197, startPoint y: 170, endPoint x: 345, endPoint y: 157, distance: 148.5
click at [345, 157] on div "The French Revolution, beginning in [DATE], dramatically transformed [GEOGRAPHI…" at bounding box center [333, 150] width 138 height 16
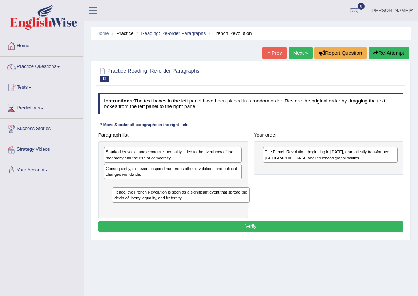
drag, startPoint x: 182, startPoint y: 189, endPoint x: 193, endPoint y: 207, distance: 20.6
click at [193, 207] on div "Sparked by social and economic inequality, it led to the overthrow of the monar…" at bounding box center [173, 179] width 150 height 77
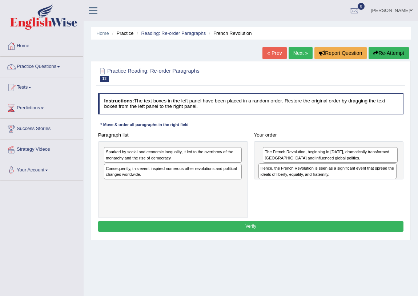
drag, startPoint x: 187, startPoint y: 191, endPoint x: 370, endPoint y: 182, distance: 183.0
click at [370, 181] on div "Paragraph list Sparked by social and economic inequality, it led to the overthr…" at bounding box center [251, 174] width 312 height 88
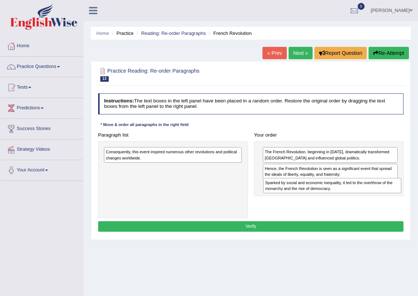
drag, startPoint x: 179, startPoint y: 161, endPoint x: 368, endPoint y: 200, distance: 193.0
click at [368, 200] on div "Paragraph list Sparked by social and economic inequality, it led to the overthr…" at bounding box center [251, 174] width 312 height 88
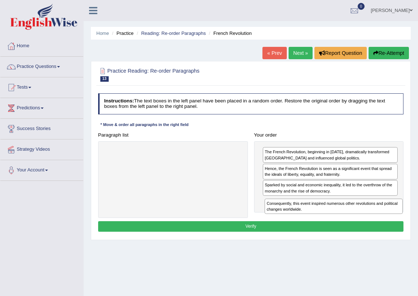
drag, startPoint x: 202, startPoint y: 158, endPoint x: 393, endPoint y: 222, distance: 201.1
click at [393, 222] on div "Instructions: The text boxes in the left panel have been placed in a random ord…" at bounding box center [250, 163] width 308 height 146
drag, startPoint x: 305, startPoint y: 174, endPoint x: 302, endPoint y: 197, distance: 23.0
click at [302, 197] on div "The French Revolution, beginning in 1789, dramatically transformed France and i…" at bounding box center [329, 177] width 150 height 72
drag, startPoint x: 300, startPoint y: 190, endPoint x: 299, endPoint y: 218, distance: 27.3
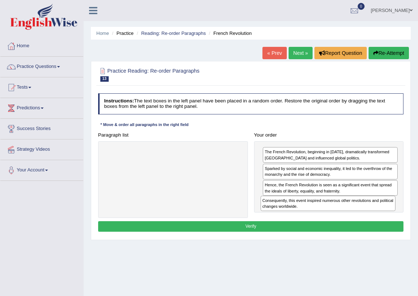
click at [299, 218] on div "Paragraph list Correct order The French Revolution, beginning in 1789, dramatic…" at bounding box center [251, 174] width 312 height 88
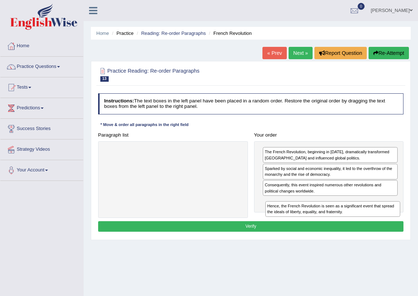
drag, startPoint x: 305, startPoint y: 191, endPoint x: 300, endPoint y: 222, distance: 30.9
click at [307, 225] on div "Instructions: The text boxes in the left panel have been placed in a random ord…" at bounding box center [250, 163] width 308 height 146
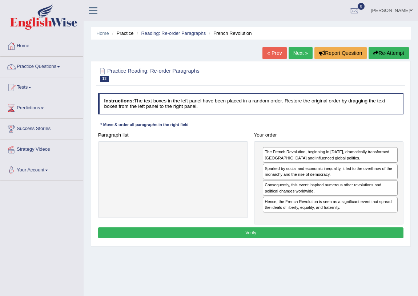
click at [287, 233] on button "Verify" at bounding box center [251, 232] width 306 height 11
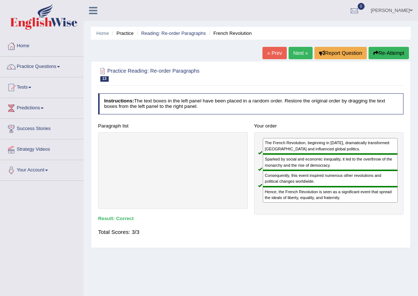
click at [298, 51] on link "Next »" at bounding box center [300, 53] width 24 height 12
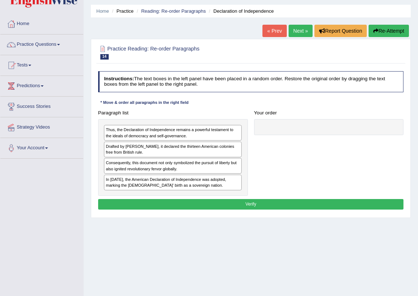
scroll to position [33, 0]
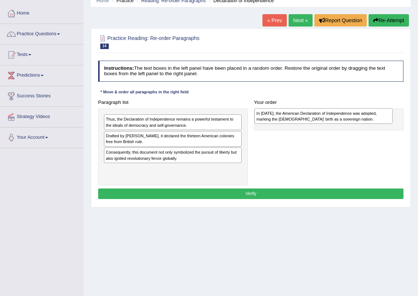
drag, startPoint x: 193, startPoint y: 173, endPoint x: 371, endPoint y: 120, distance: 186.6
click at [371, 120] on div "In [DATE], the American Declaration of Independence was adopted, marking the [D…" at bounding box center [323, 116] width 138 height 16
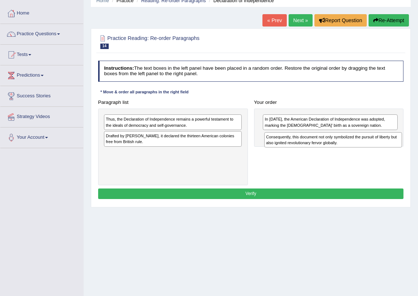
drag, startPoint x: 186, startPoint y: 160, endPoint x: 376, endPoint y: 151, distance: 190.2
click at [376, 151] on div "Paragraph list Thus, the Declaration of Independence remains a powerful testame…" at bounding box center [251, 141] width 312 height 88
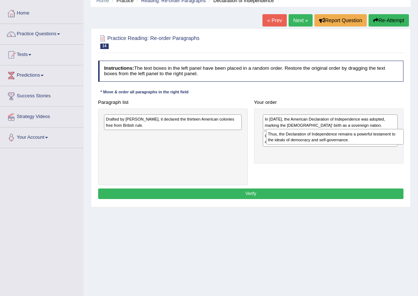
drag, startPoint x: 168, startPoint y: 124, endPoint x: 357, endPoint y: 138, distance: 189.8
click at [359, 141] on div "Paragraph list Thus, the Declaration of Independence remains a powerful testame…" at bounding box center [251, 141] width 312 height 88
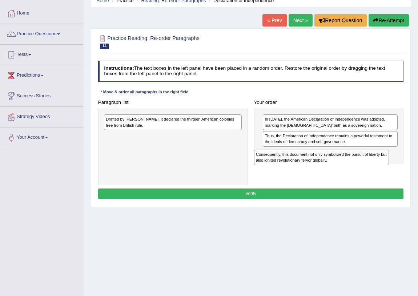
drag, startPoint x: 363, startPoint y: 142, endPoint x: 357, endPoint y: 171, distance: 29.6
click at [356, 171] on div "Paragraph list Drafted by [PERSON_NAME], it declared the thirteen American colo…" at bounding box center [251, 141] width 312 height 88
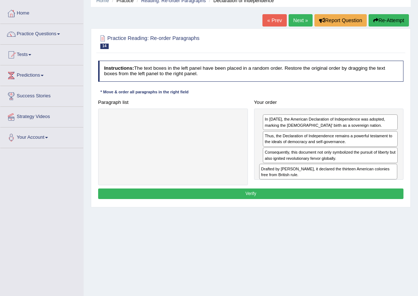
drag, startPoint x: 178, startPoint y: 120, endPoint x: 362, endPoint y: 181, distance: 194.3
click at [362, 181] on div "Paragraph list Drafted by [PERSON_NAME], it declared the thirteen American colo…" at bounding box center [251, 141] width 312 height 88
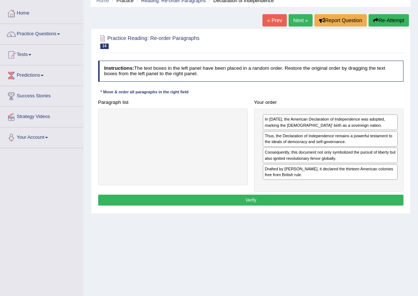
click at [267, 198] on button "Verify" at bounding box center [251, 200] width 306 height 11
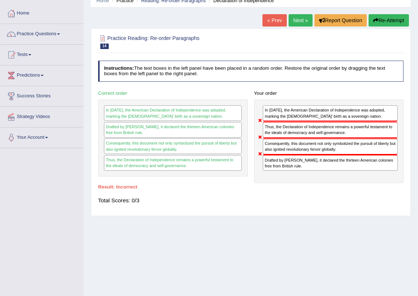
click at [296, 20] on link "Next »" at bounding box center [300, 20] width 24 height 12
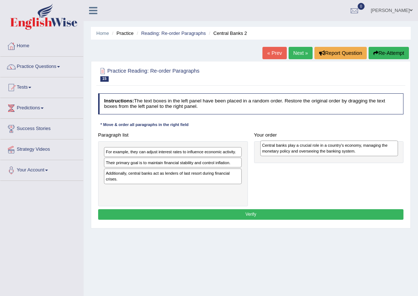
drag, startPoint x: 139, startPoint y: 169, endPoint x: 318, endPoint y: 153, distance: 180.2
click at [318, 153] on div "Central banks play a crucial role in a country's economy, managing the monetary…" at bounding box center [329, 149] width 138 height 16
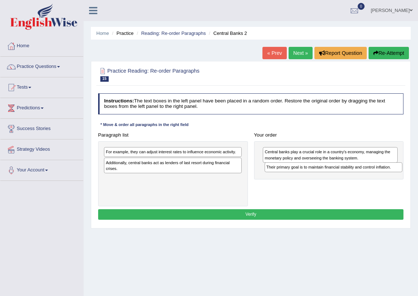
drag, startPoint x: 180, startPoint y: 164, endPoint x: 370, endPoint y: 174, distance: 190.7
click at [370, 174] on div "Paragraph list For example, they can adjust interest rates to influence economi…" at bounding box center [251, 168] width 312 height 77
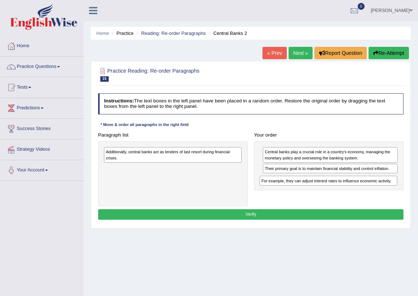
drag, startPoint x: 167, startPoint y: 153, endPoint x: 352, endPoint y: 190, distance: 188.3
click at [352, 190] on div "Paragraph list For example, they can adjust interest rates to influence economi…" at bounding box center [251, 168] width 312 height 77
drag, startPoint x: 309, startPoint y: 169, endPoint x: 312, endPoint y: 191, distance: 22.8
click at [312, 191] on div "Paragraph list Additionally, central banks act as lenders of last resort during…" at bounding box center [251, 168] width 312 height 77
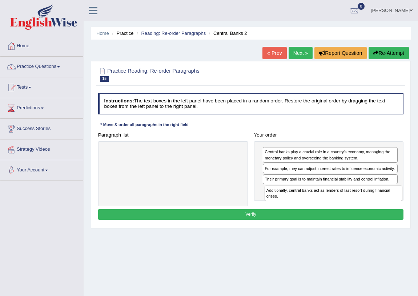
drag, startPoint x: 197, startPoint y: 157, endPoint x: 387, endPoint y: 206, distance: 196.4
click at [387, 206] on div "Paragraph list Additionally, central banks act as lenders of last resort during…" at bounding box center [251, 168] width 312 height 77
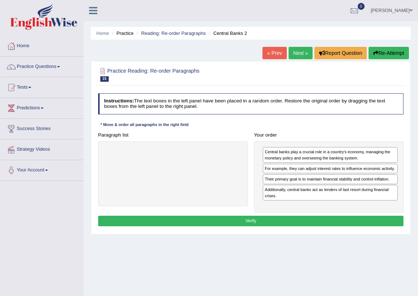
click at [248, 219] on button "Verify" at bounding box center [251, 221] width 306 height 11
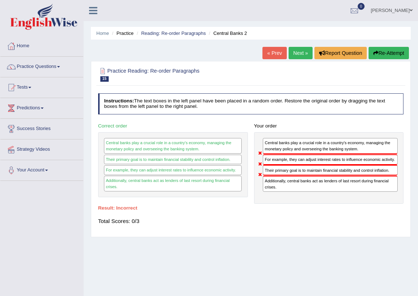
click at [294, 53] on link "Next »" at bounding box center [300, 53] width 24 height 12
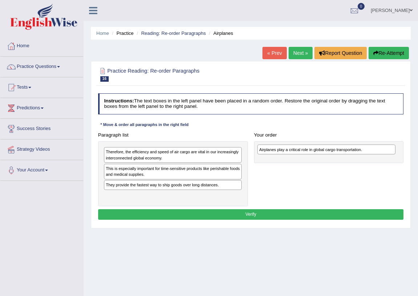
drag, startPoint x: 185, startPoint y: 199, endPoint x: 366, endPoint y: 156, distance: 186.0
click at [366, 156] on div "Paragraph list Therefore, the efficiency and speed of air cargo are vital in ou…" at bounding box center [251, 168] width 312 height 77
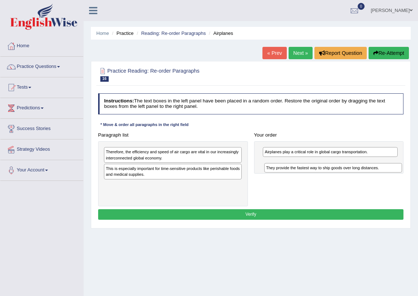
drag, startPoint x: 164, startPoint y: 189, endPoint x: 352, endPoint y: 175, distance: 189.4
click at [353, 177] on div "Paragraph list Therefore, the efficiency and speed of air cargo are vital in ou…" at bounding box center [251, 168] width 312 height 77
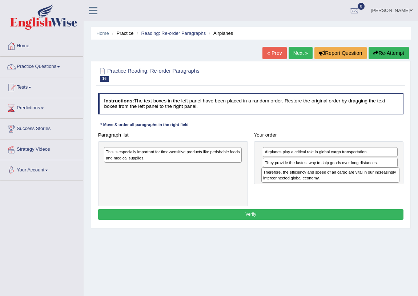
drag, startPoint x: 183, startPoint y: 158, endPoint x: 370, endPoint y: 185, distance: 188.7
click at [370, 185] on div "Paragraph list Therefore, the efficiency and speed of air cargo are vital in ou…" at bounding box center [251, 168] width 312 height 77
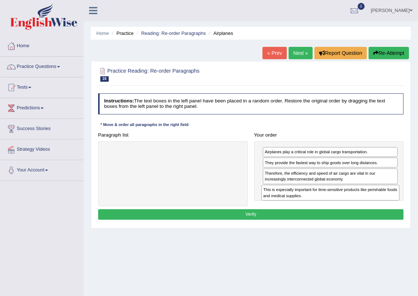
drag, startPoint x: 183, startPoint y: 159, endPoint x: 370, endPoint y: 206, distance: 192.7
click at [370, 206] on div "Instructions: The text boxes in the left panel have been placed in a random ord…" at bounding box center [250, 157] width 308 height 134
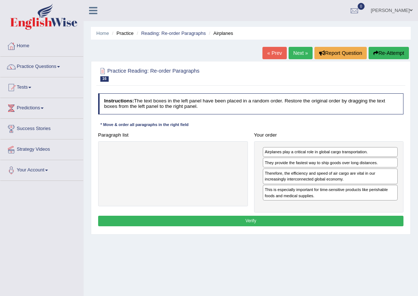
click at [359, 218] on button "Verify" at bounding box center [251, 221] width 306 height 11
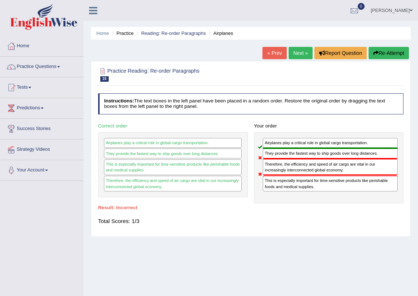
click at [293, 52] on link "Next »" at bounding box center [300, 53] width 24 height 12
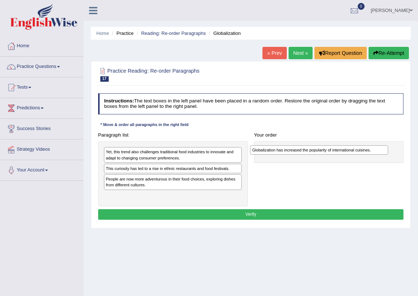
drag, startPoint x: 222, startPoint y: 182, endPoint x: 396, endPoint y: 156, distance: 175.6
click at [396, 156] on div "Paragraph list Yet, this trend also challenges traditional food industries to i…" at bounding box center [251, 168] width 312 height 77
drag, startPoint x: 277, startPoint y: 153, endPoint x: 89, endPoint y: 213, distance: 197.1
click at [89, 213] on div "Home Practice Reading: Re-order Paragraphs Globalization « Prev Next » Report Q…" at bounding box center [251, 181] width 334 height 363
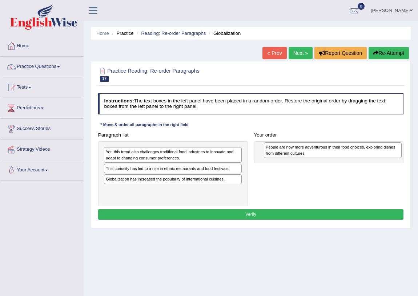
drag, startPoint x: 131, startPoint y: 181, endPoint x: 319, endPoint y: 151, distance: 190.6
click at [319, 151] on div "People are now more adventurous in their food choices, exploring dishes from di…" at bounding box center [333, 150] width 138 height 16
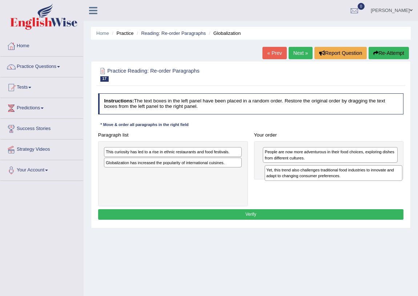
drag, startPoint x: 184, startPoint y: 158, endPoint x: 374, endPoint y: 182, distance: 191.9
click at [374, 182] on div "Paragraph list Yet, this trend also challenges traditional food industries to i…" at bounding box center [251, 168] width 312 height 77
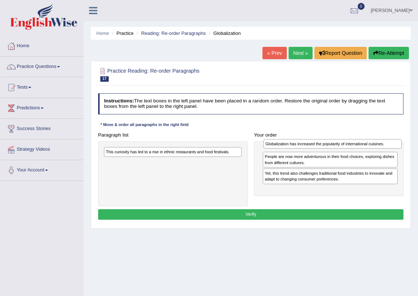
drag, startPoint x: 170, startPoint y: 164, endPoint x: 360, endPoint y: 146, distance: 190.1
click at [360, 146] on div "Globalization has increased the popularity of international cuisines." at bounding box center [332, 144] width 138 height 10
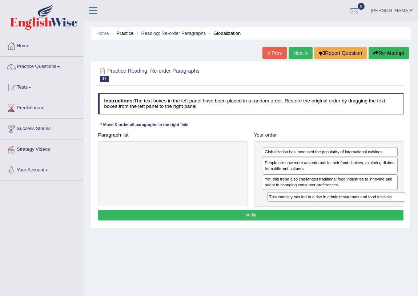
drag, startPoint x: 164, startPoint y: 154, endPoint x: 356, endPoint y: 210, distance: 200.7
click at [356, 210] on div "Instructions: The text boxes in the left panel have been placed in a random ord…" at bounding box center [250, 157] width 308 height 135
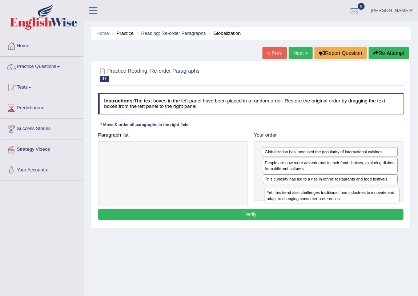
drag, startPoint x: 346, startPoint y: 187, endPoint x: 350, endPoint y: 211, distance: 24.4
click at [350, 211] on div "Instructions: The text boxes in the left panel have been placed in a random ord…" at bounding box center [250, 157] width 308 height 134
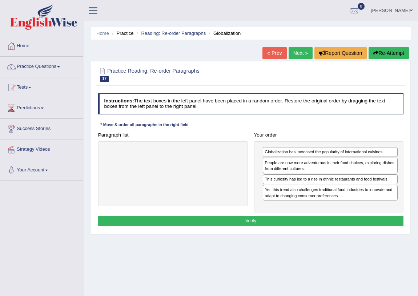
click at [300, 222] on button "Verify" at bounding box center [251, 221] width 306 height 11
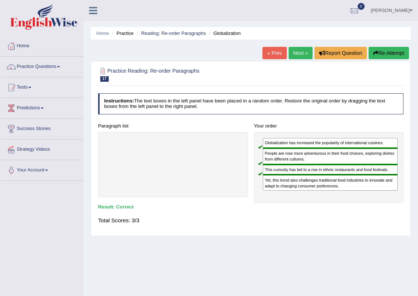
click at [294, 50] on link "Next »" at bounding box center [300, 53] width 24 height 12
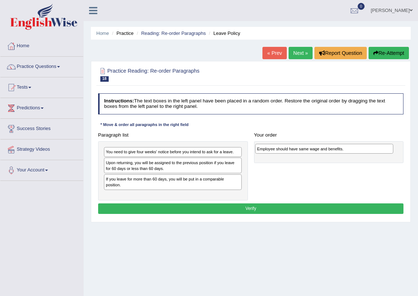
drag, startPoint x: 183, startPoint y: 183, endPoint x: 363, endPoint y: 156, distance: 181.6
click at [363, 156] on div "Paragraph list You need to give four weeks' notice before you intend to ask for…" at bounding box center [251, 165] width 312 height 71
drag, startPoint x: 275, startPoint y: 153, endPoint x: 112, endPoint y: 205, distance: 170.4
click at [112, 205] on div "Instructions: The text boxes in the left panel have been placed in a random ord…" at bounding box center [250, 154] width 308 height 129
drag, startPoint x: 119, startPoint y: 183, endPoint x: 298, endPoint y: 153, distance: 181.2
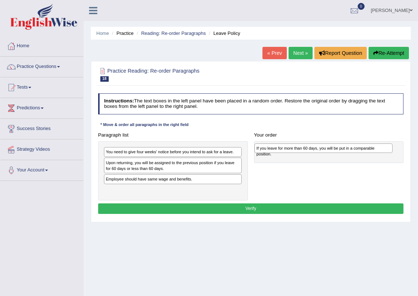
click at [298, 153] on div "Paragraph list You need to give four weeks' notice before you intend to ask for…" at bounding box center [251, 165] width 312 height 71
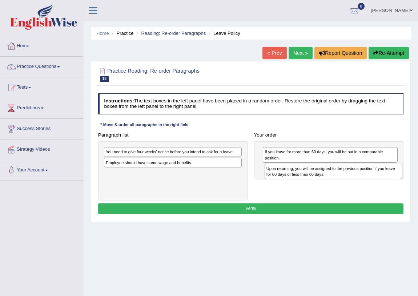
drag, startPoint x: 209, startPoint y: 171, endPoint x: 400, endPoint y: 183, distance: 190.8
click at [400, 183] on div "Paragraph list You need to give four weeks' notice before you intend to ask for…" at bounding box center [251, 165] width 312 height 71
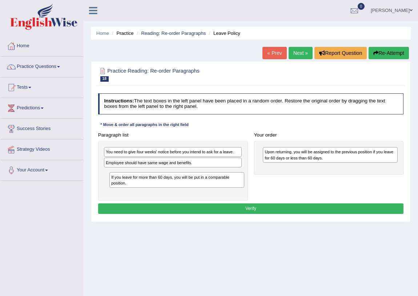
drag, startPoint x: 309, startPoint y: 156, endPoint x: 115, endPoint y: 192, distance: 197.3
click at [115, 192] on div "Paragraph list You need to give four weeks' notice before you intend to ask for…" at bounding box center [251, 165] width 312 height 71
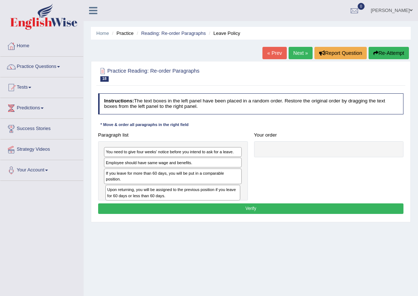
drag, startPoint x: 262, startPoint y: 165, endPoint x: 104, endPoint y: 200, distance: 161.9
click at [105, 201] on div "Instructions: The text boxes in the left panel have been placed in a random ord…" at bounding box center [250, 154] width 308 height 129
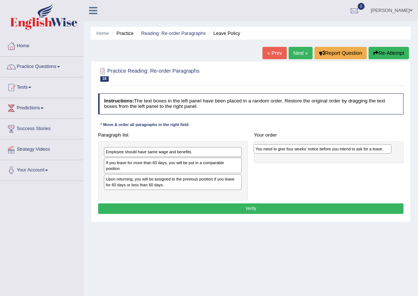
drag, startPoint x: 138, startPoint y: 155, endPoint x: 321, endPoint y: 153, distance: 183.1
click at [321, 153] on div "Paragraph list You need to give four weeks' notice before you intend to ask for…" at bounding box center [251, 165] width 312 height 71
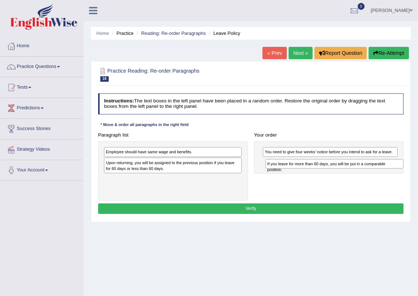
drag, startPoint x: 157, startPoint y: 165, endPoint x: 349, endPoint y: 171, distance: 191.6
click at [349, 171] on div "Paragraph list Employee should have same wage and benefits. If you leave for mo…" at bounding box center [251, 165] width 312 height 71
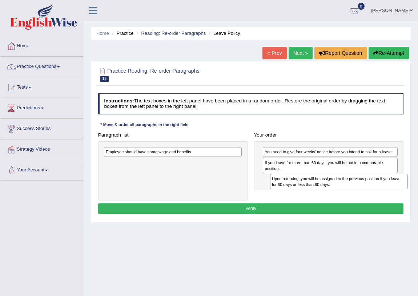
drag, startPoint x: 167, startPoint y: 167, endPoint x: 364, endPoint y: 191, distance: 198.4
click at [364, 191] on div "Paragraph list Employee should have same wage and benefits. Upon returning, you…" at bounding box center [251, 165] width 312 height 71
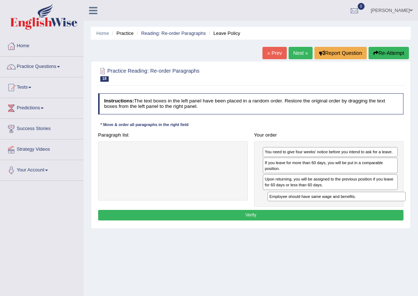
drag, startPoint x: 199, startPoint y: 153, endPoint x: 393, endPoint y: 208, distance: 201.8
click at [393, 208] on div "Instructions: The text boxes in the left panel have been placed in a random ord…" at bounding box center [250, 157] width 308 height 135
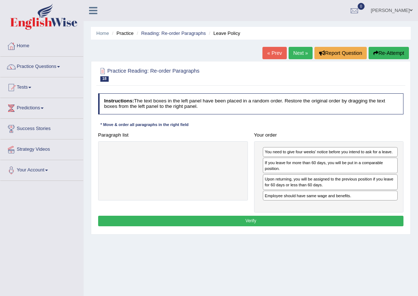
click at [247, 222] on button "Verify" at bounding box center [251, 221] width 306 height 11
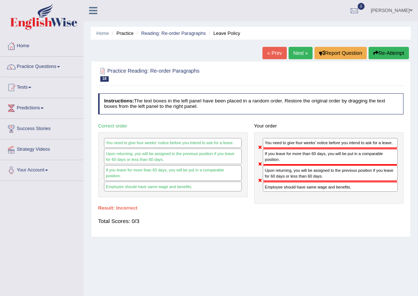
click at [298, 52] on link "Next »" at bounding box center [300, 53] width 24 height 12
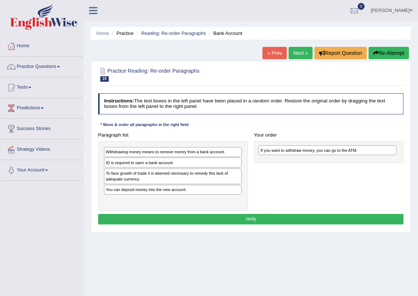
drag, startPoint x: 181, startPoint y: 177, endPoint x: 364, endPoint y: 157, distance: 184.6
click at [364, 157] on div "Paragraph list Withdrawing money means to remove money from a bank account. ID …" at bounding box center [251, 170] width 312 height 81
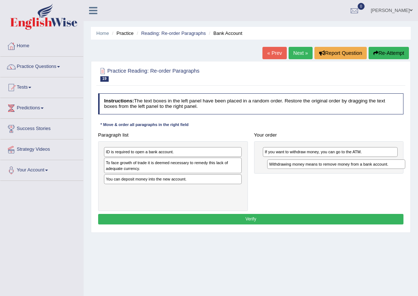
drag, startPoint x: 184, startPoint y: 152, endPoint x: 377, endPoint y: 169, distance: 193.7
click at [377, 169] on div "Paragraph list Withdrawing money means to remove money from a bank account. ID …" at bounding box center [251, 170] width 312 height 81
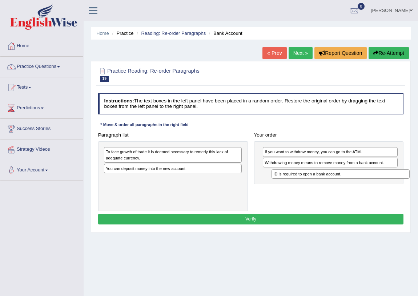
drag, startPoint x: 196, startPoint y: 156, endPoint x: 395, endPoint y: 185, distance: 200.9
click at [395, 185] on div "Paragraph list ID is required to open a bank account. To face growth of trade i…" at bounding box center [251, 170] width 312 height 81
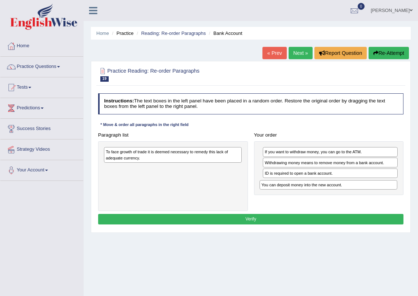
drag, startPoint x: 213, startPoint y: 168, endPoint x: 387, endPoint y: 189, distance: 175.3
click at [387, 189] on div "You can deposit money into the new account." at bounding box center [328, 185] width 138 height 10
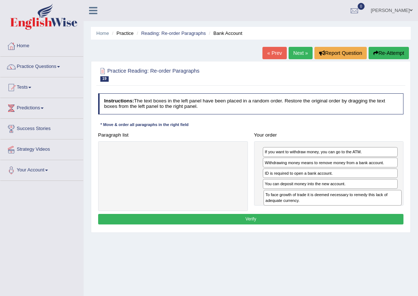
drag, startPoint x: 170, startPoint y: 161, endPoint x: 359, endPoint y: 214, distance: 196.7
click at [359, 214] on div "Instructions: The text boxes in the left panel have been placed in a random ord…" at bounding box center [250, 159] width 308 height 139
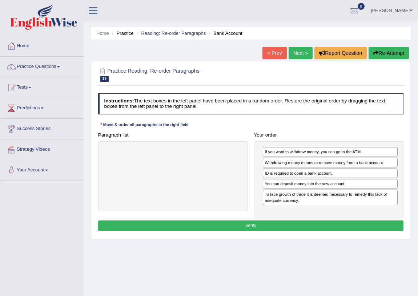
click at [239, 223] on button "Verify" at bounding box center [251, 226] width 306 height 11
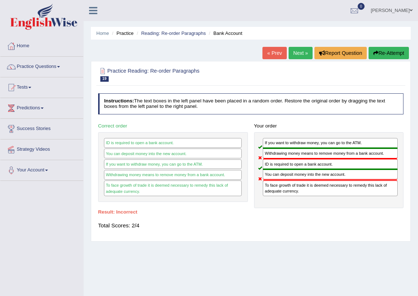
click at [294, 54] on link "Next »" at bounding box center [300, 53] width 24 height 12
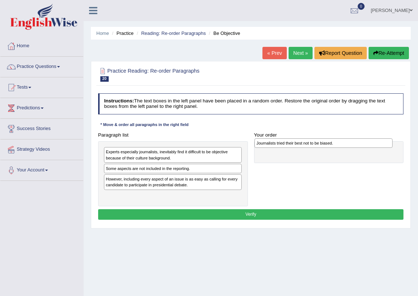
drag, startPoint x: 223, startPoint y: 188, endPoint x: 371, endPoint y: 144, distance: 154.7
click at [371, 144] on div "Journalists tried their best not to be biased." at bounding box center [323, 143] width 138 height 10
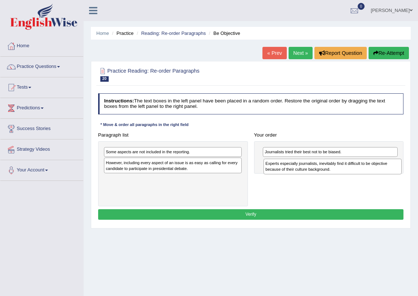
drag, startPoint x: 189, startPoint y: 158, endPoint x: 378, endPoint y: 175, distance: 190.0
click at [378, 175] on div "Paragraph list Experts especially journalists, inevitably find it difficult to …" at bounding box center [251, 168] width 312 height 77
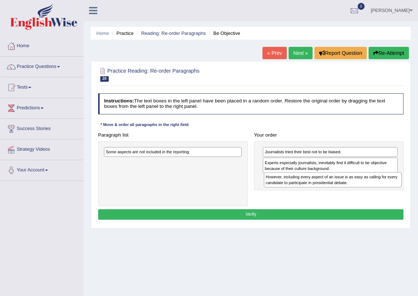
drag, startPoint x: 171, startPoint y: 167, endPoint x: 362, endPoint y: 189, distance: 191.3
click at [362, 189] on div "Paragraph list Some aspects are not included in the reporting. However, includi…" at bounding box center [251, 168] width 312 height 77
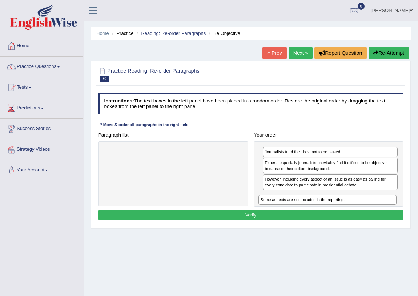
drag, startPoint x: 188, startPoint y: 151, endPoint x: 372, endPoint y: 210, distance: 192.9
click at [372, 210] on div "Instructions: The text boxes in the left panel have been placed in a random ord…" at bounding box center [250, 157] width 308 height 135
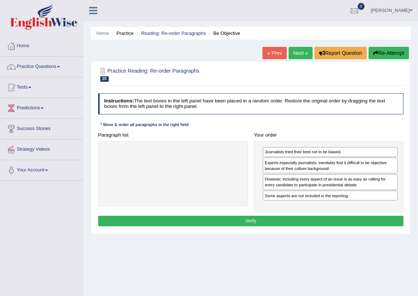
click at [249, 221] on button "Verify" at bounding box center [251, 221] width 306 height 11
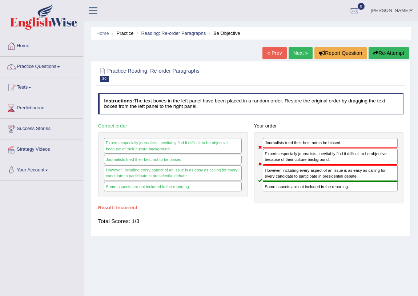
click at [294, 54] on link "Next »" at bounding box center [300, 53] width 24 height 12
